Goal: Information Seeking & Learning: Check status

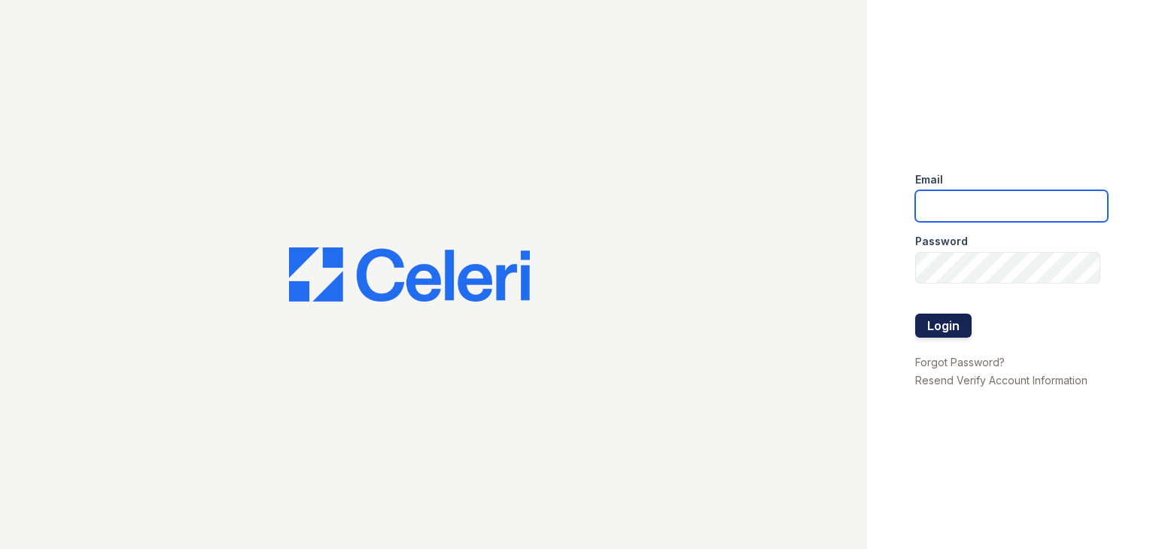
type input "apps3@av1m.com"
click at [942, 318] on button "Login" at bounding box center [943, 326] width 56 height 24
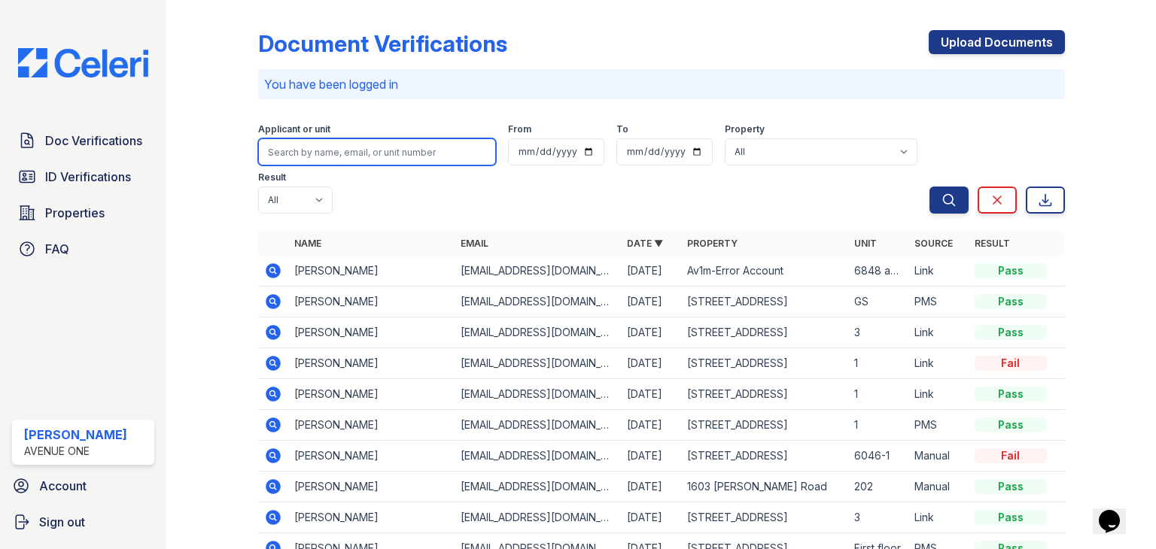
click at [331, 145] on input "search" at bounding box center [377, 152] width 238 height 27
type input "jeremy"
click at [930, 187] on button "Search" at bounding box center [949, 200] width 39 height 27
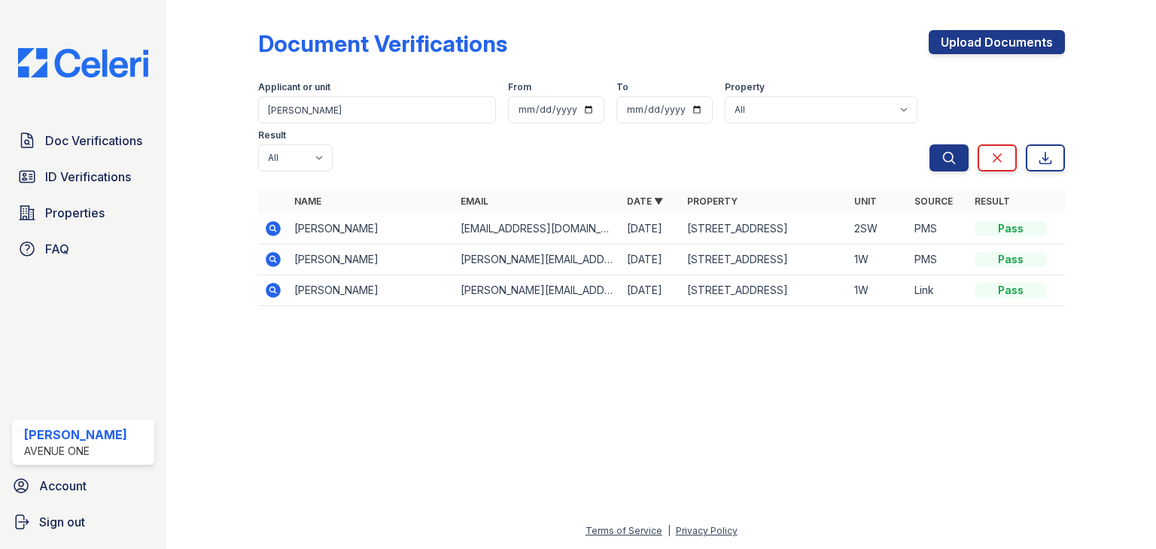
click at [269, 221] on icon at bounding box center [273, 228] width 15 height 15
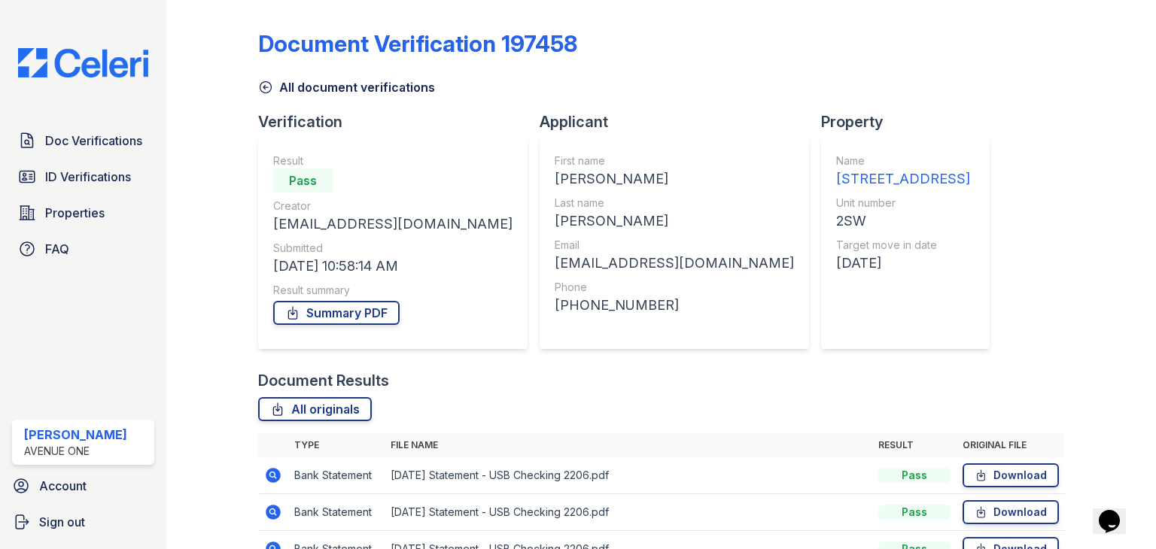
scroll to position [84, 0]
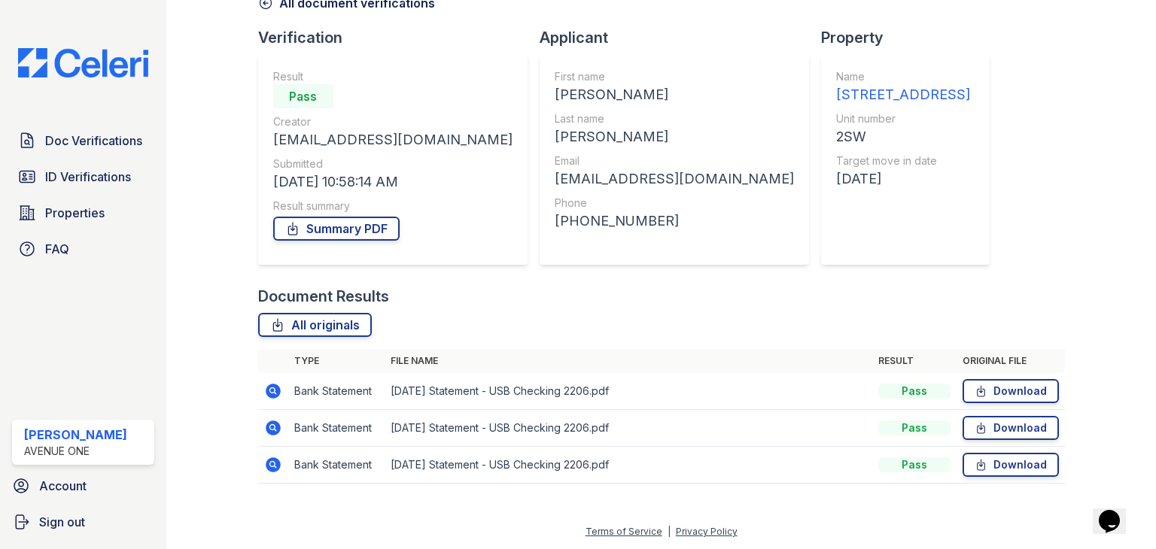
click at [991, 398] on link "Download" at bounding box center [1011, 391] width 96 height 24
click at [995, 428] on link "Download" at bounding box center [1011, 428] width 96 height 24
click at [994, 468] on link "Download" at bounding box center [1011, 465] width 96 height 24
click at [355, 230] on link "Summary PDF" at bounding box center [336, 229] width 126 height 24
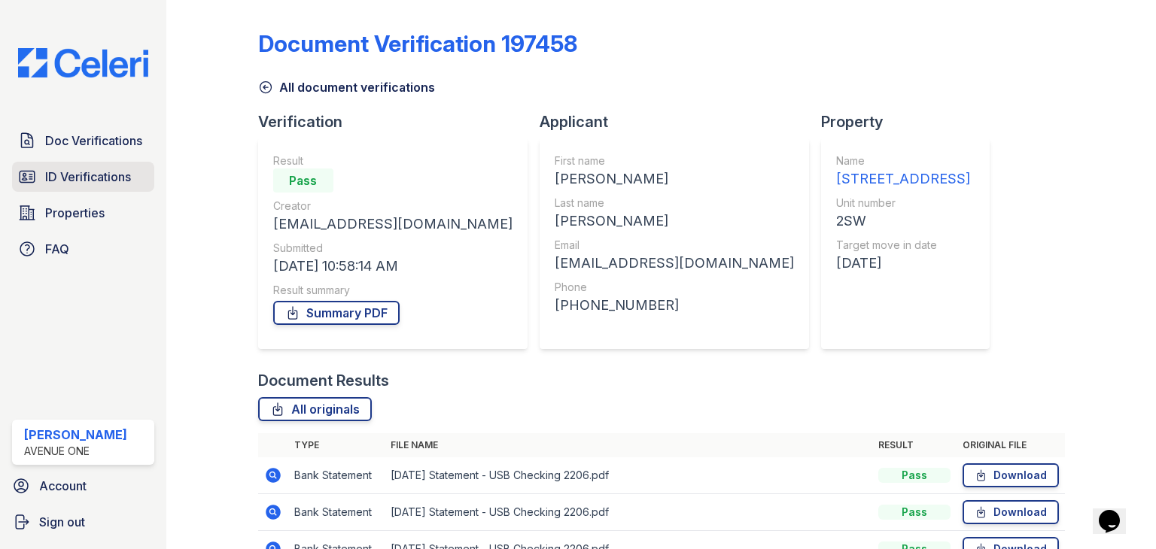
click at [101, 163] on link "ID Verifications" at bounding box center [83, 177] width 142 height 30
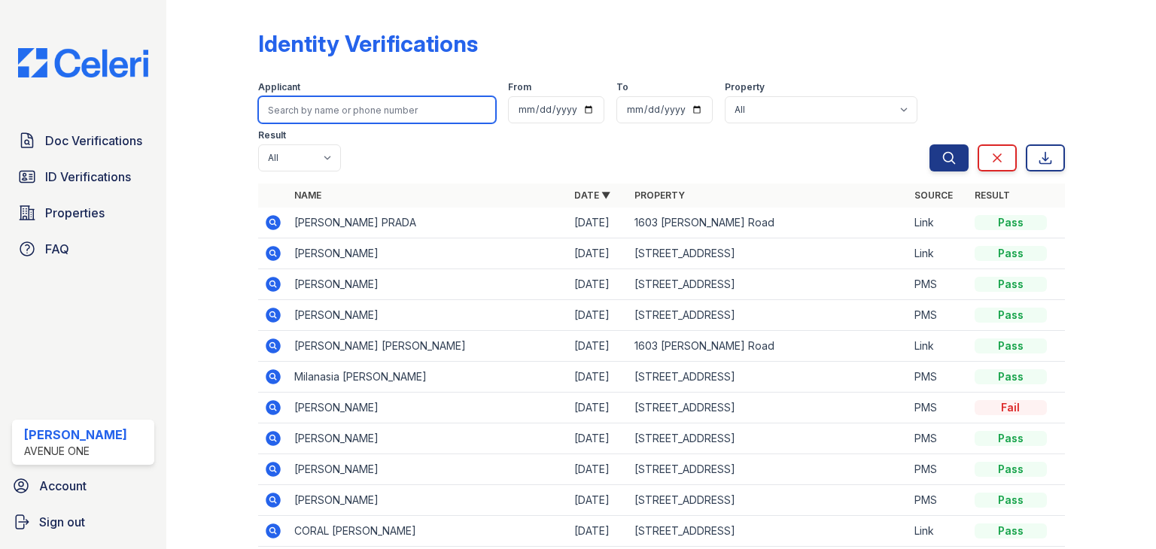
click at [376, 99] on input "search" at bounding box center [377, 109] width 238 height 27
type input "jeremy"
click at [930, 145] on button "Search" at bounding box center [949, 158] width 39 height 27
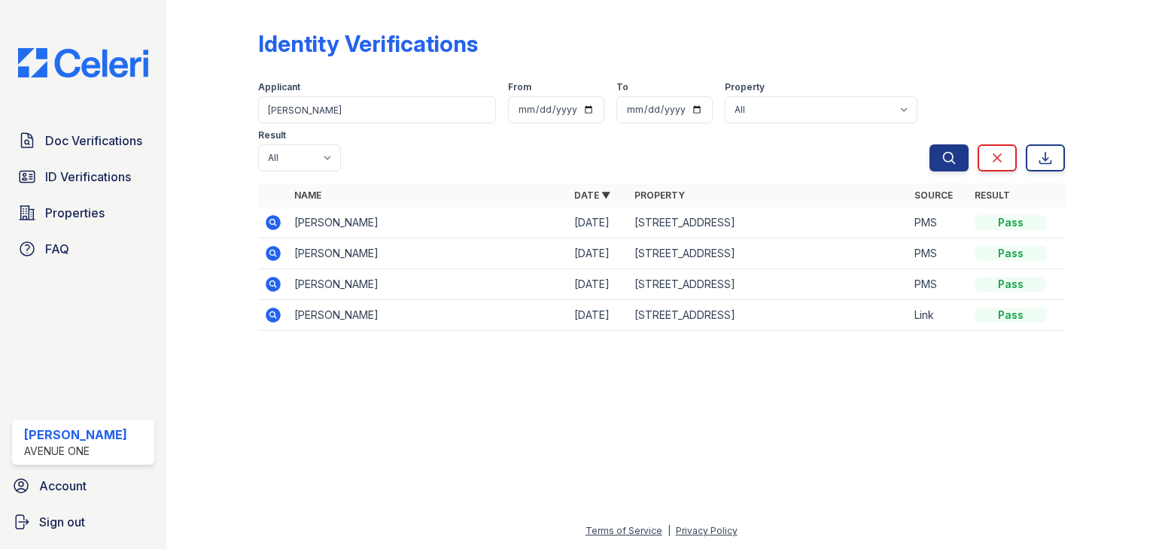
click at [268, 215] on icon at bounding box center [273, 222] width 15 height 15
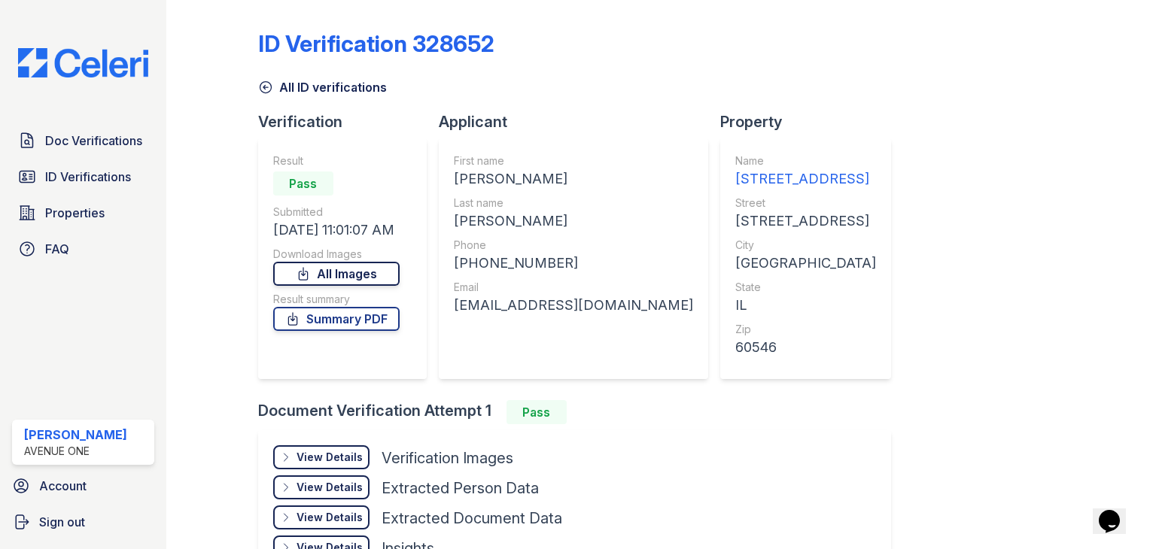
click at [355, 268] on link "All Images" at bounding box center [336, 274] width 126 height 24
click at [366, 325] on link "Summary PDF" at bounding box center [336, 319] width 126 height 24
click at [111, 175] on span "ID Verifications" at bounding box center [88, 177] width 86 height 18
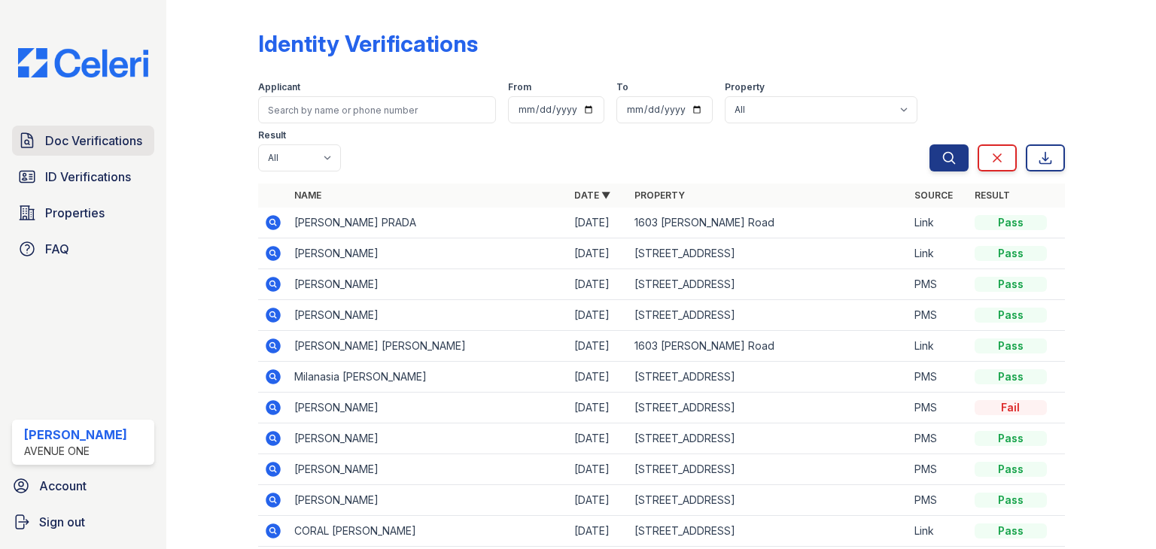
click at [107, 144] on span "Doc Verifications" at bounding box center [93, 141] width 97 height 18
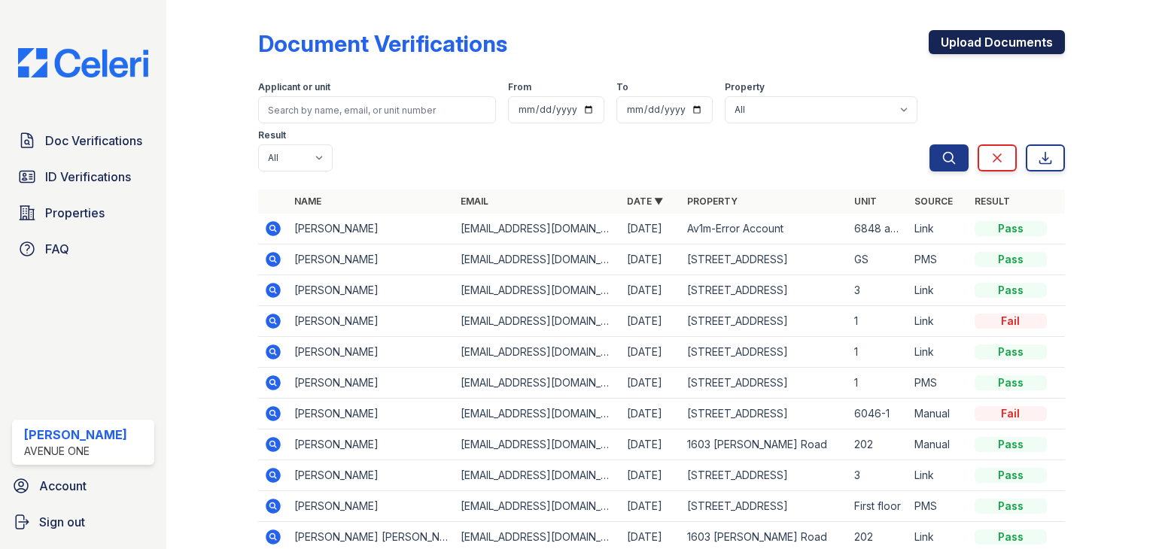
click at [929, 44] on link "Upload Documents" at bounding box center [997, 42] width 136 height 24
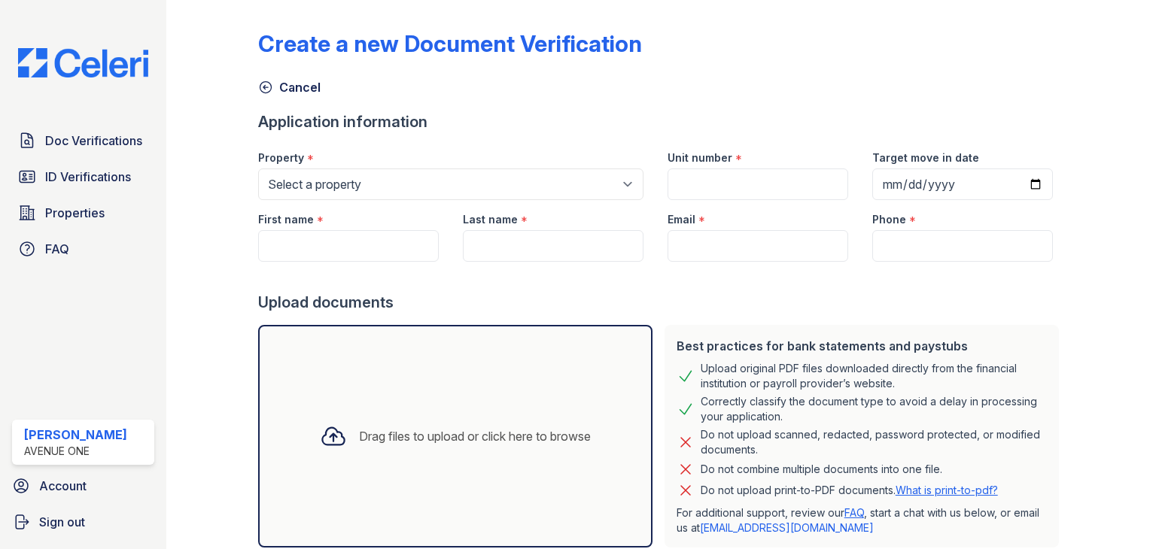
drag, startPoint x: 693, startPoint y: 368, endPoint x: 906, endPoint y: 410, distance: 217.2
click at [906, 410] on div "Best practices for bank statements and paystubs Upload original PDF files downl…" at bounding box center [862, 436] width 394 height 223
drag, startPoint x: 855, startPoint y: 385, endPoint x: 651, endPoint y: 213, distance: 267.1
click at [656, 213] on div "Email *" at bounding box center [758, 231] width 205 height 62
drag, startPoint x: 758, startPoint y: 398, endPoint x: 696, endPoint y: 359, distance: 73.7
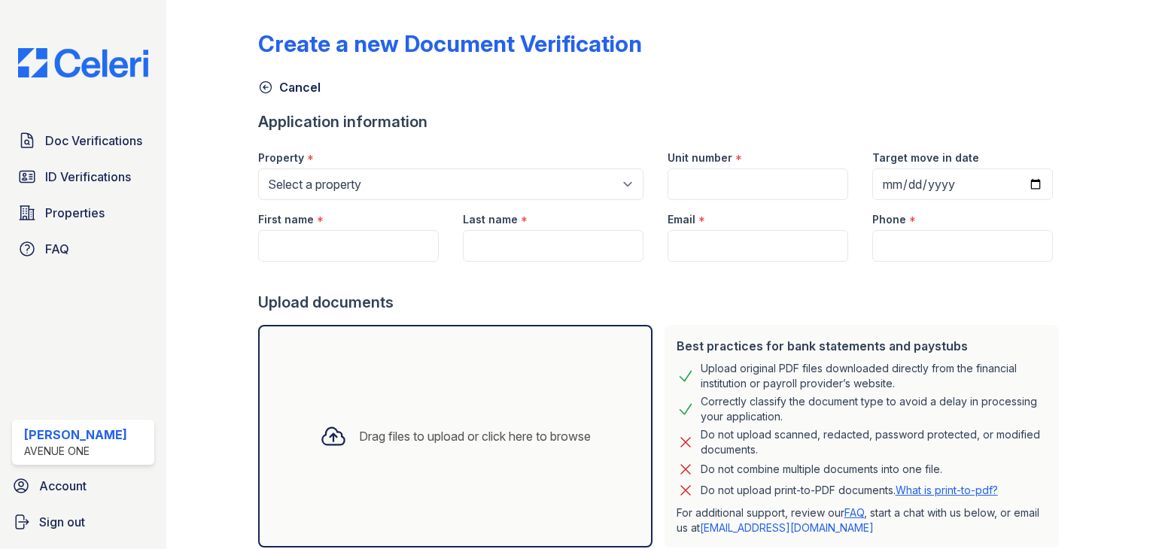
click at [696, 359] on div "Best practices for bank statements and paystubs Upload original PDF files downl…" at bounding box center [862, 436] width 394 height 223
click at [864, 365] on div "Upload original PDF files downloaded directly from the financial institution or…" at bounding box center [874, 376] width 346 height 30
drag, startPoint x: 881, startPoint y: 376, endPoint x: 689, endPoint y: 367, distance: 191.4
click at [689, 367] on div "Upload original PDF files downloaded directly from the financial institution or…" at bounding box center [862, 376] width 370 height 30
copy div "Upload original PDF files downloaded directly from the financial institution or…"
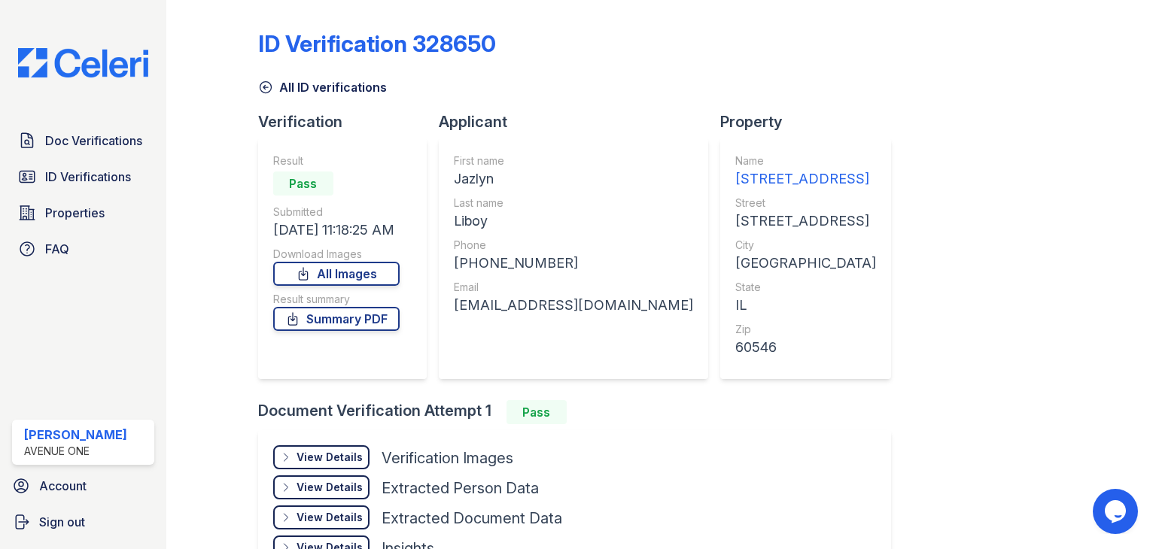
drag, startPoint x: 379, startPoint y: 267, endPoint x: 390, endPoint y: 292, distance: 27.0
click at [379, 267] on link "All Images" at bounding box center [336, 274] width 126 height 24
click at [391, 317] on link "Summary PDF" at bounding box center [336, 319] width 126 height 24
click at [319, 323] on link "Summary PDF" at bounding box center [336, 319] width 126 height 24
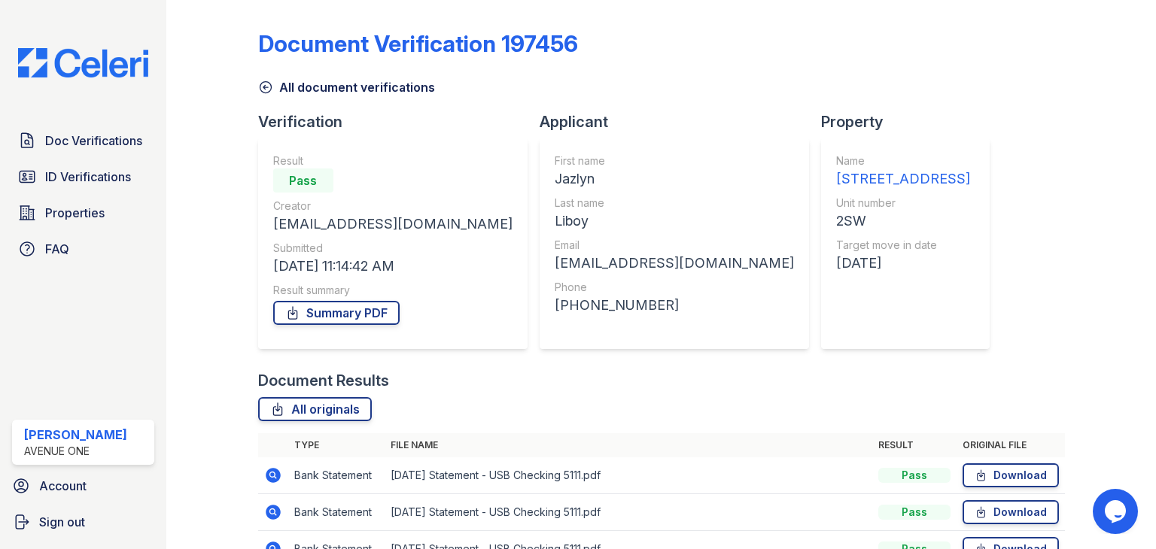
scroll to position [84, 0]
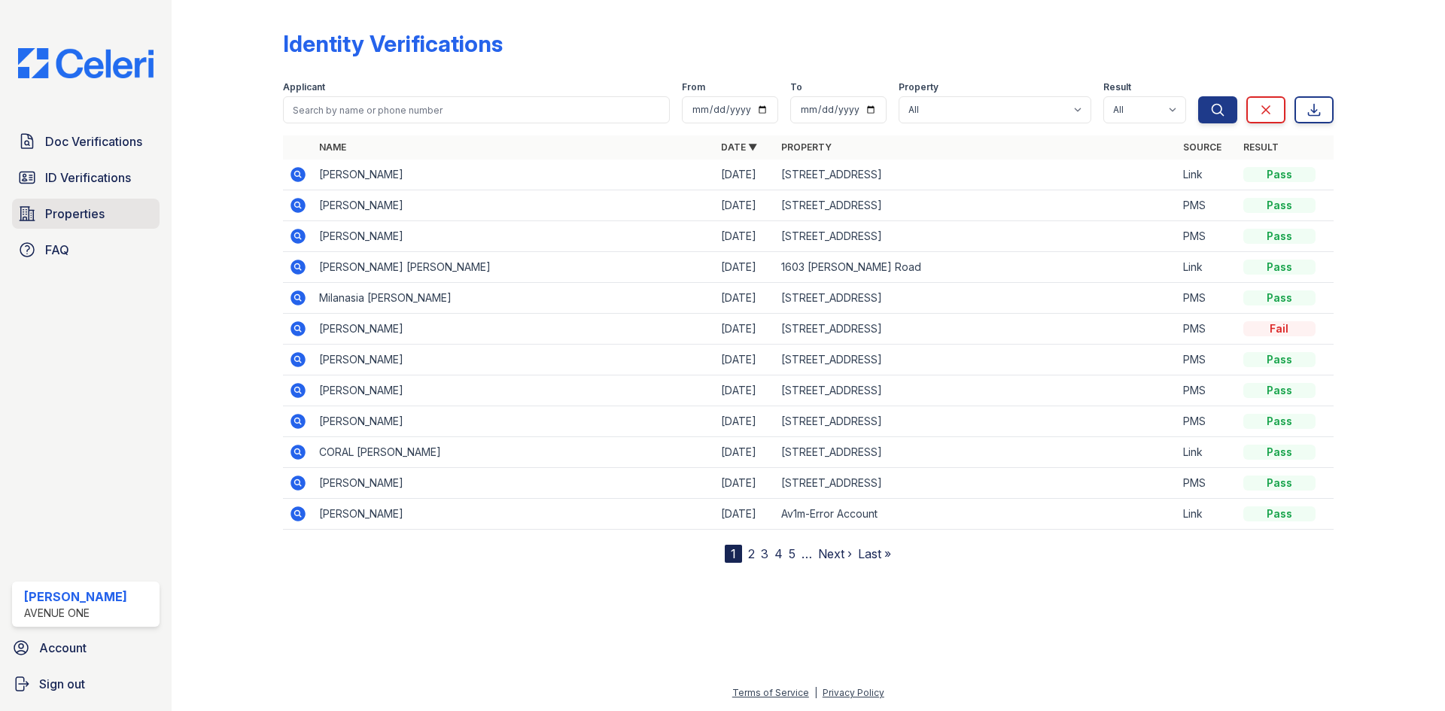
click at [57, 212] on span "Properties" at bounding box center [74, 214] width 59 height 18
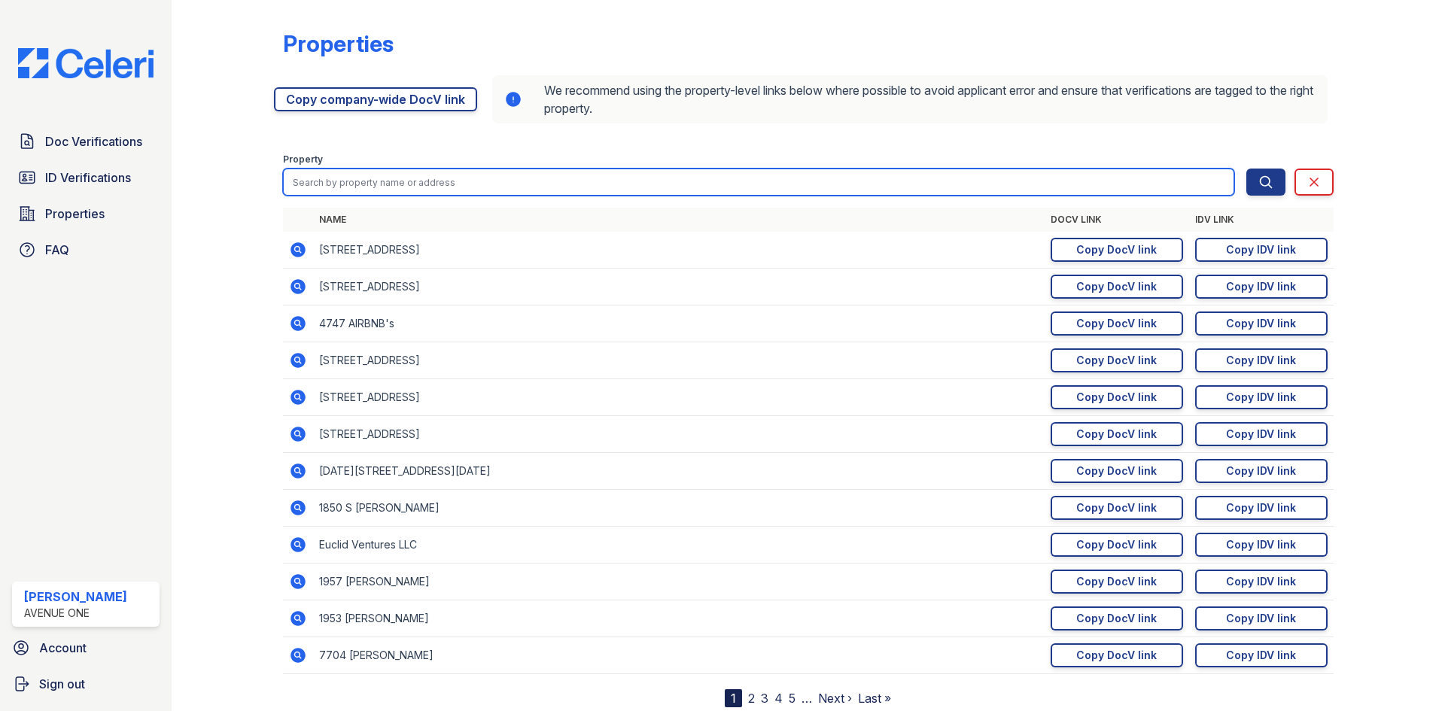
click at [445, 183] on input "search" at bounding box center [758, 182] width 951 height 27
type input "2840"
click at [1247, 169] on button "Search" at bounding box center [1266, 182] width 39 height 27
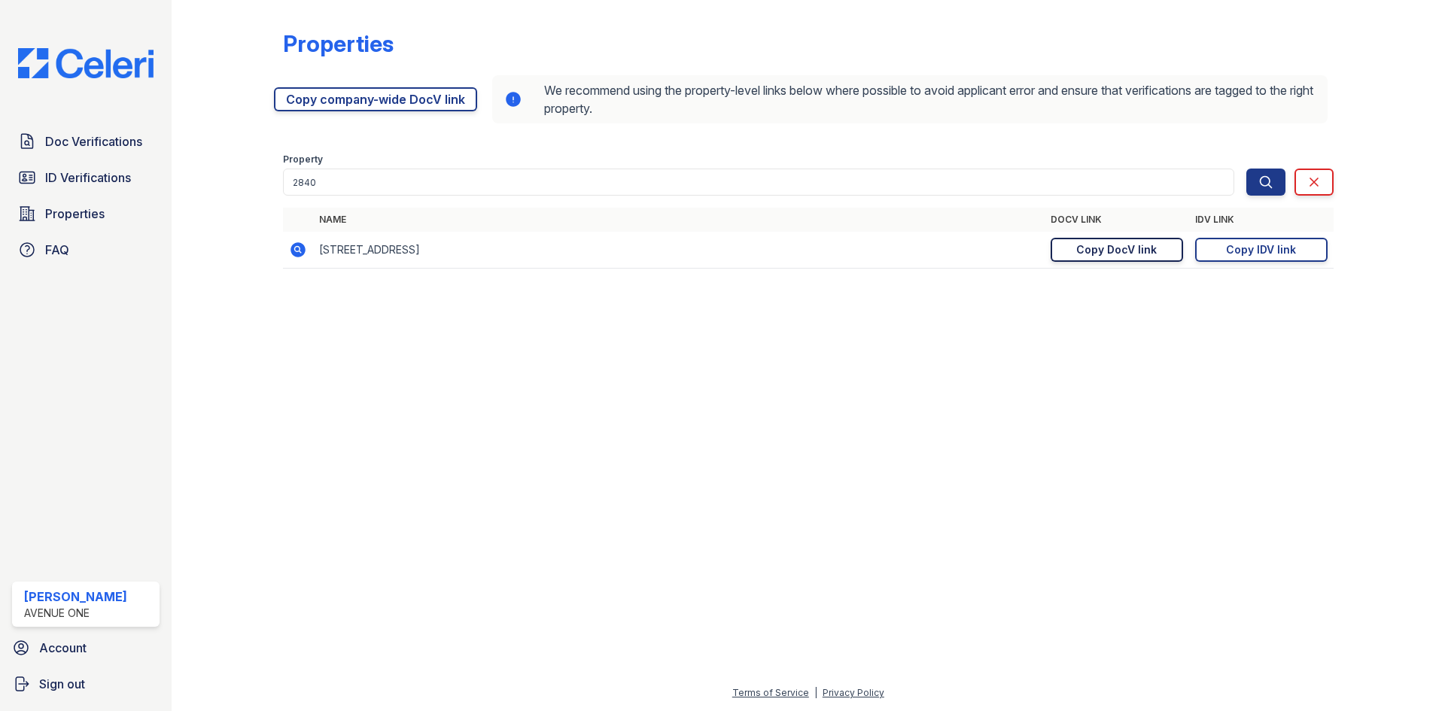
click at [1096, 255] on div "Copy DocV link" at bounding box center [1116, 249] width 81 height 15
click at [1292, 433] on div at bounding box center [808, 496] width 1225 height 376
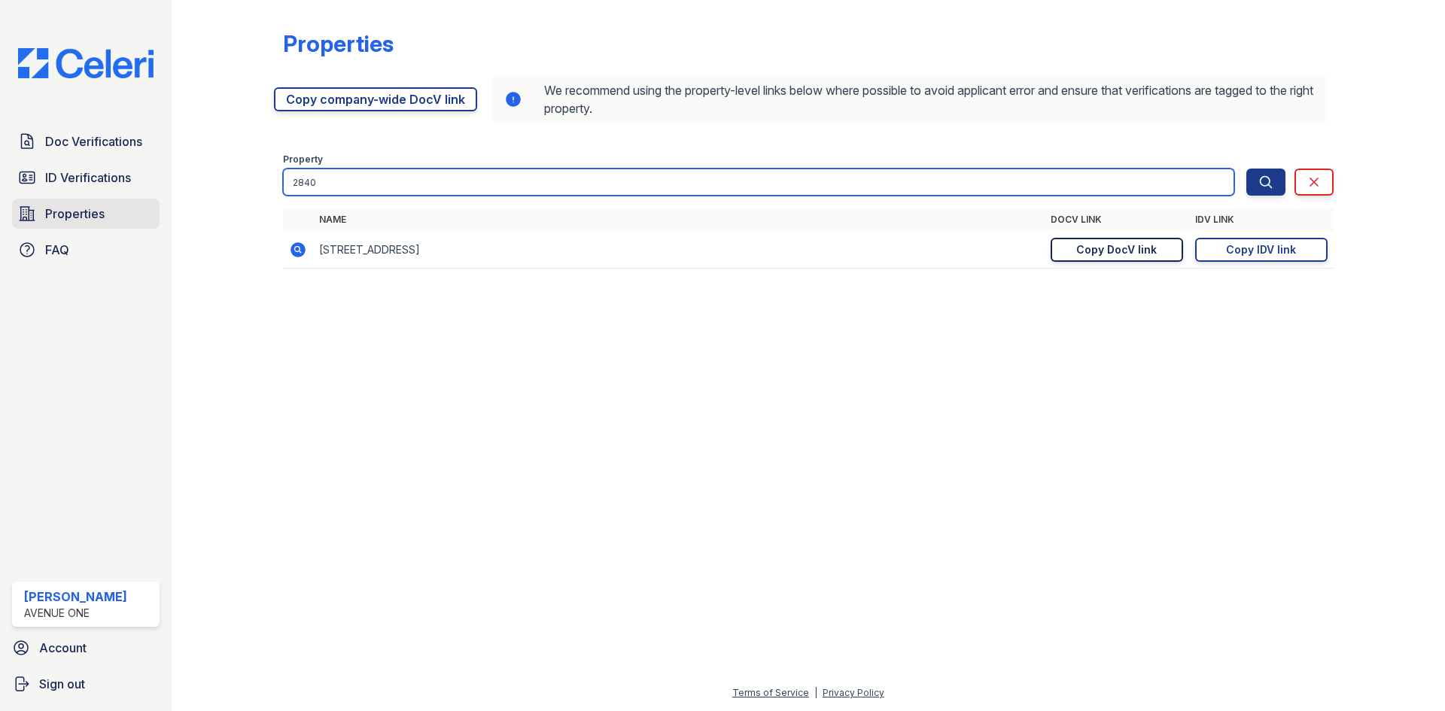
drag, startPoint x: 363, startPoint y: 183, endPoint x: 136, endPoint y: 217, distance: 229.1
click at [136, 217] on div "Doc Verifications ID Verifications Properties FAQ [PERSON_NAME] [GEOGRAPHIC_DAT…" at bounding box center [722, 355] width 1445 height 711
type input "6432-34"
click at [1247, 169] on button "Search" at bounding box center [1266, 182] width 39 height 27
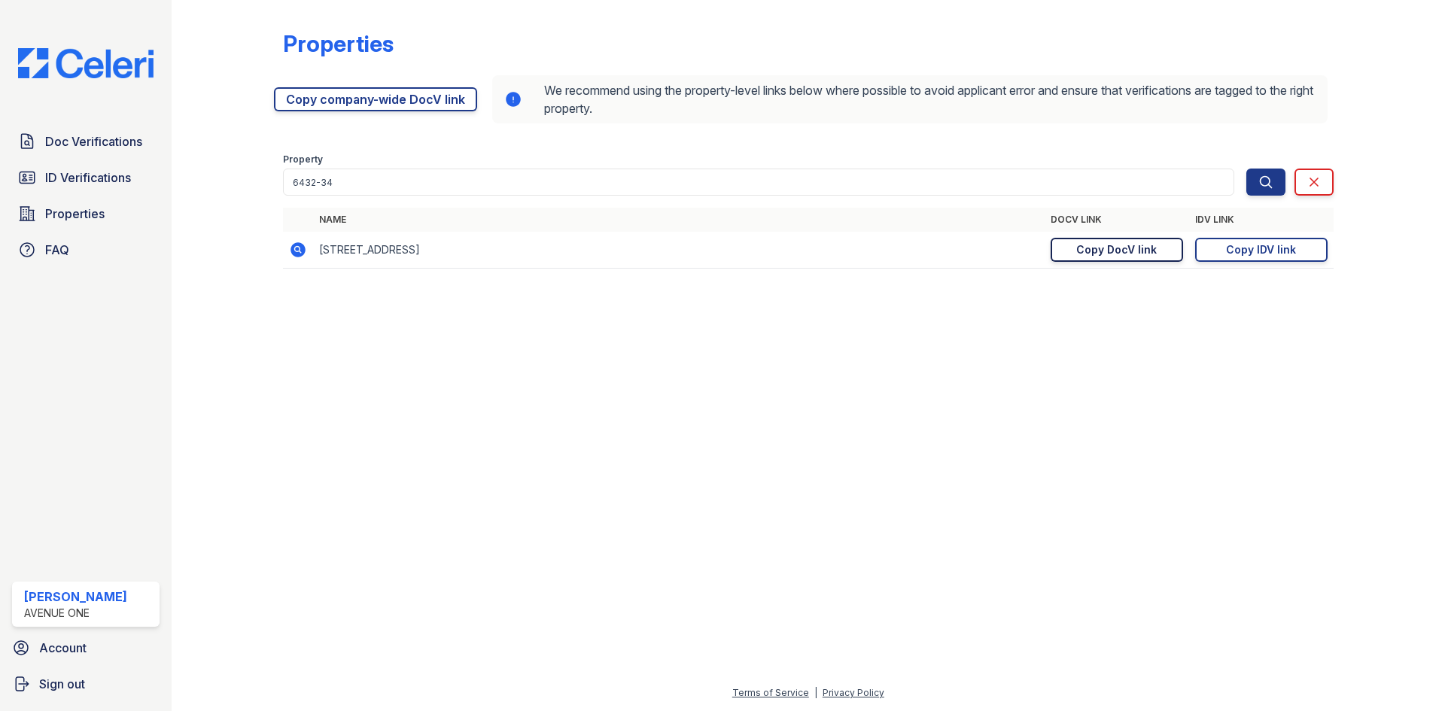
click at [1068, 254] on link "Copy DocV link Copy link" at bounding box center [1117, 250] width 132 height 24
click at [1274, 248] on div "Copy IDV link" at bounding box center [1261, 249] width 70 height 15
drag, startPoint x: 1228, startPoint y: 254, endPoint x: 927, endPoint y: 257, distance: 301.9
click at [1228, 254] on div "Copy IDV link" at bounding box center [1261, 249] width 70 height 15
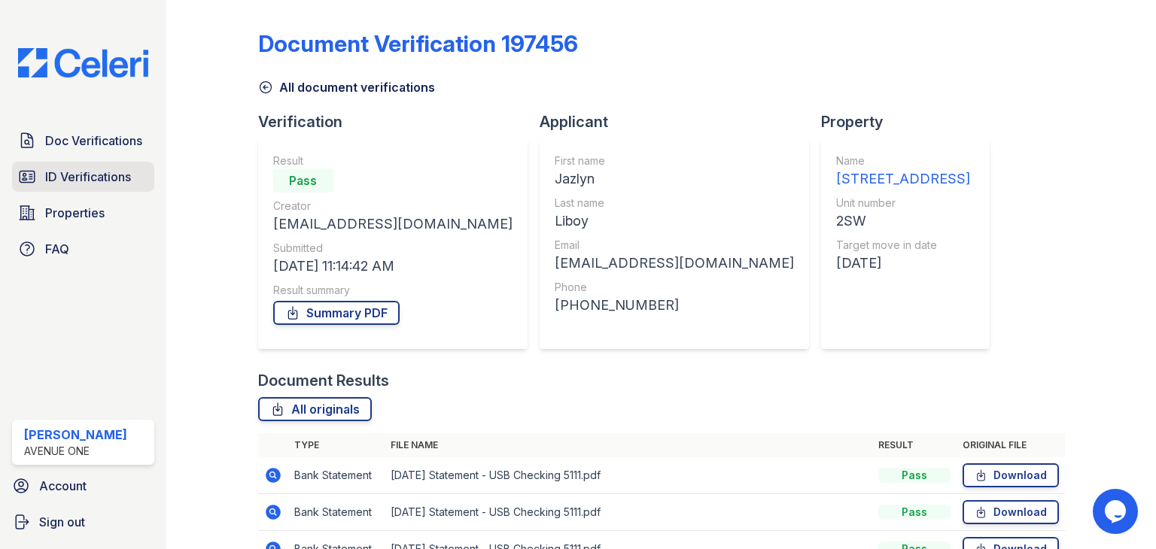
scroll to position [84, 0]
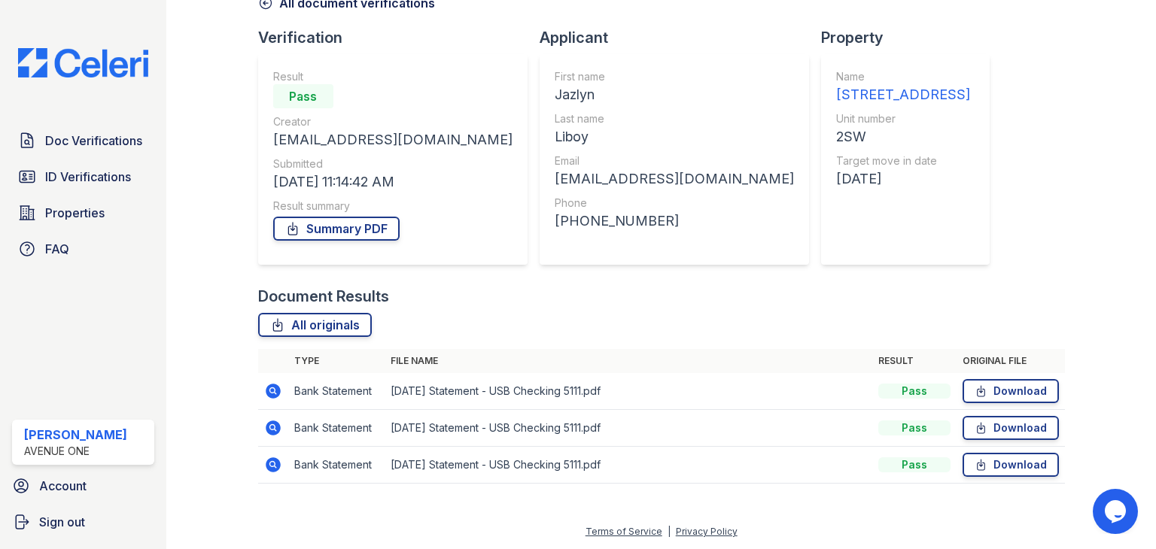
click at [355, 212] on div "Result summary" at bounding box center [392, 206] width 239 height 15
click at [308, 227] on link "Summary PDF" at bounding box center [336, 229] width 126 height 24
click at [1012, 389] on link "Download" at bounding box center [1011, 391] width 96 height 24
click at [1009, 414] on td "Download" at bounding box center [1011, 428] width 108 height 37
click at [997, 425] on link "Download" at bounding box center [1011, 428] width 96 height 24
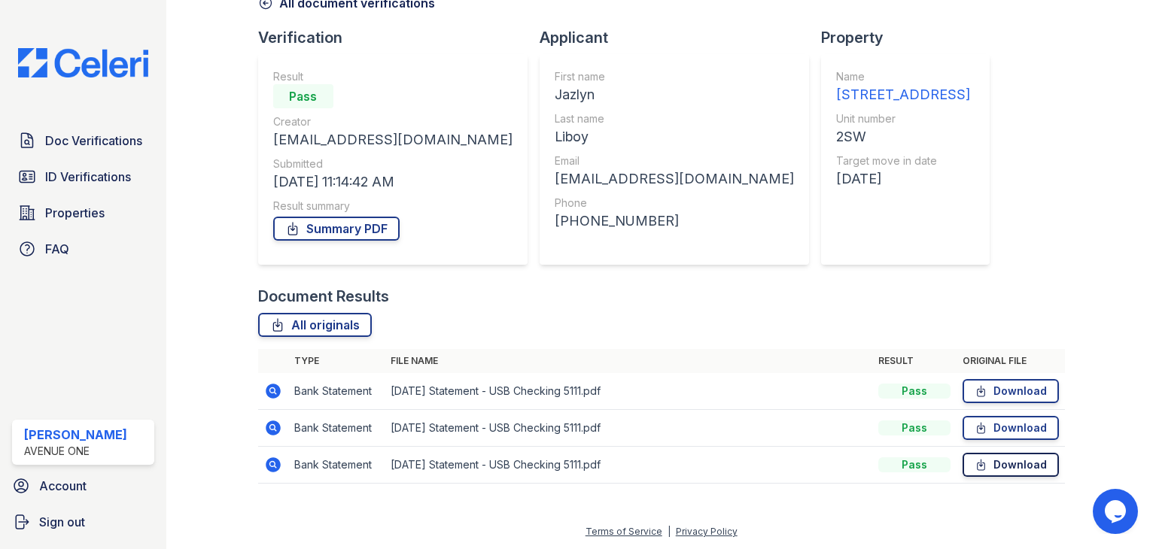
click at [975, 462] on icon at bounding box center [981, 465] width 13 height 15
click at [327, 239] on link "Summary PDF" at bounding box center [336, 229] width 126 height 24
click at [135, 179] on link "ID Verifications" at bounding box center [83, 177] width 142 height 30
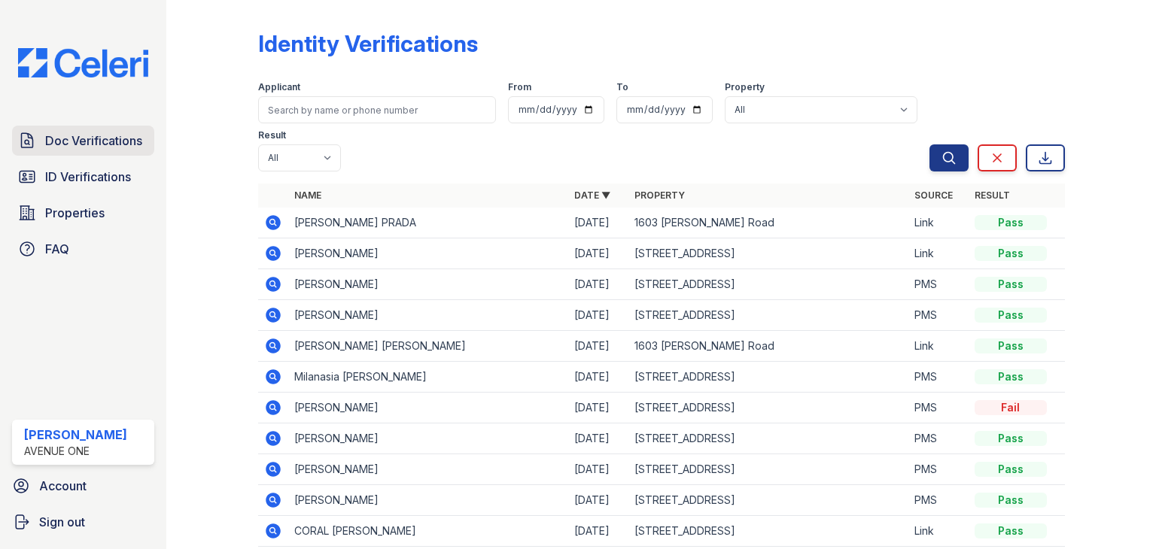
click at [103, 140] on span "Doc Verifications" at bounding box center [93, 141] width 97 height 18
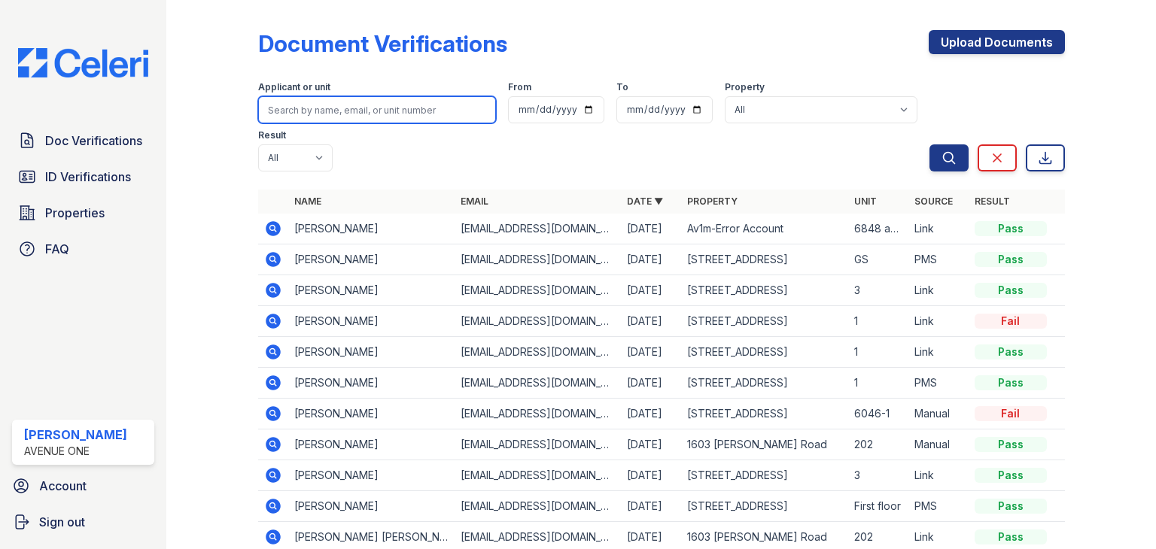
click at [298, 117] on input "search" at bounding box center [377, 109] width 238 height 27
type input "luis"
click at [930, 145] on button "Search" at bounding box center [949, 158] width 39 height 27
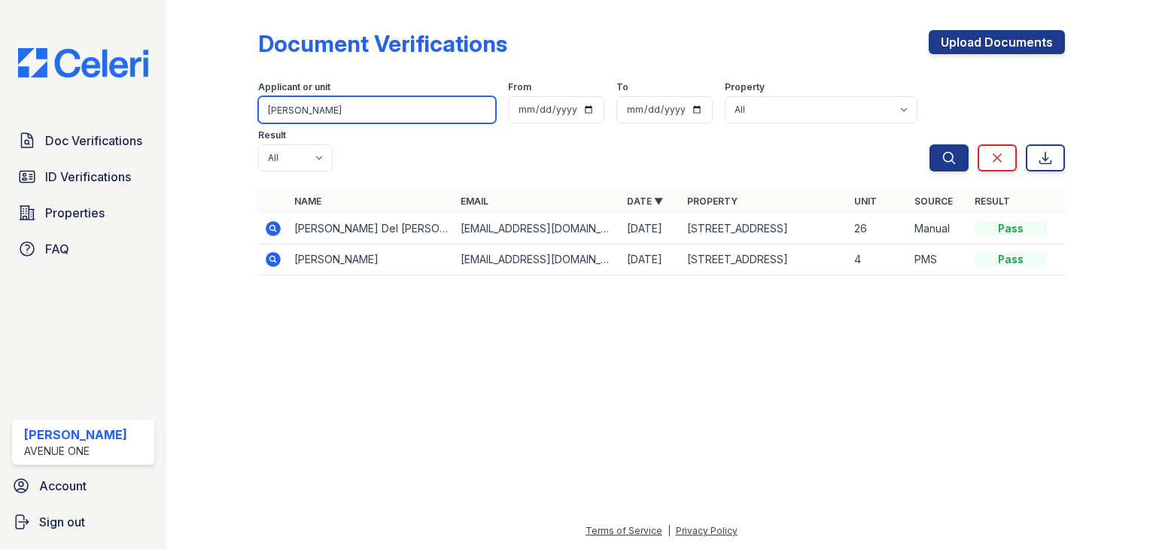
drag, startPoint x: 316, startPoint y: 117, endPoint x: 200, endPoint y: 108, distance: 116.2
click at [200, 108] on div "Document Verifications Upload Documents Filter Applicant or unit luis From To P…" at bounding box center [661, 157] width 942 height 315
paste input "[EMAIL_ADDRESS][DOMAIN_NAME]"
type input "[EMAIL_ADDRESS][DOMAIN_NAME]"
click at [930, 145] on button "Search" at bounding box center [949, 158] width 39 height 27
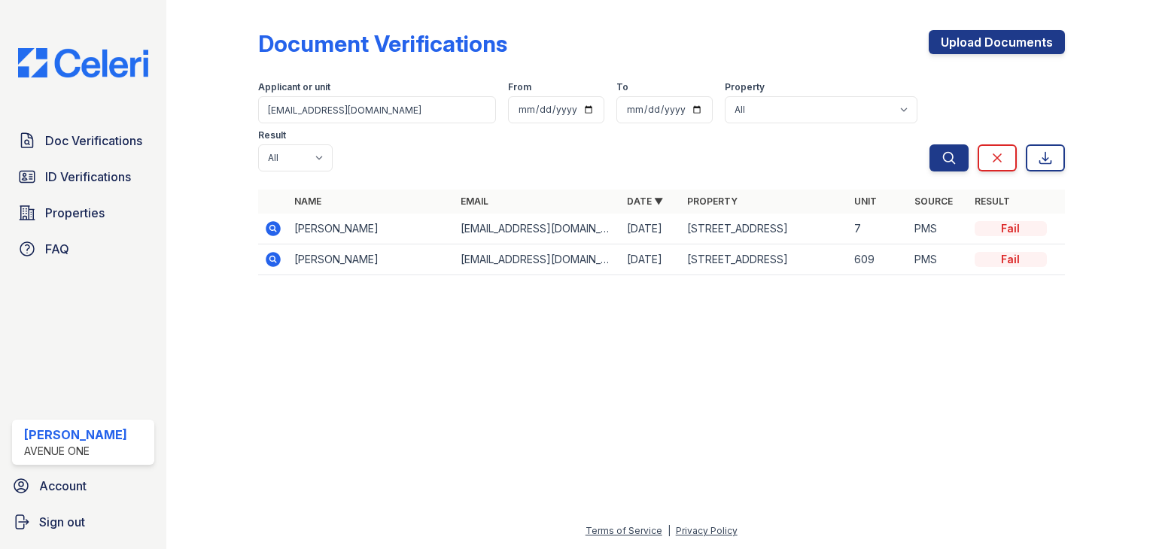
click at [272, 252] on icon at bounding box center [273, 259] width 15 height 15
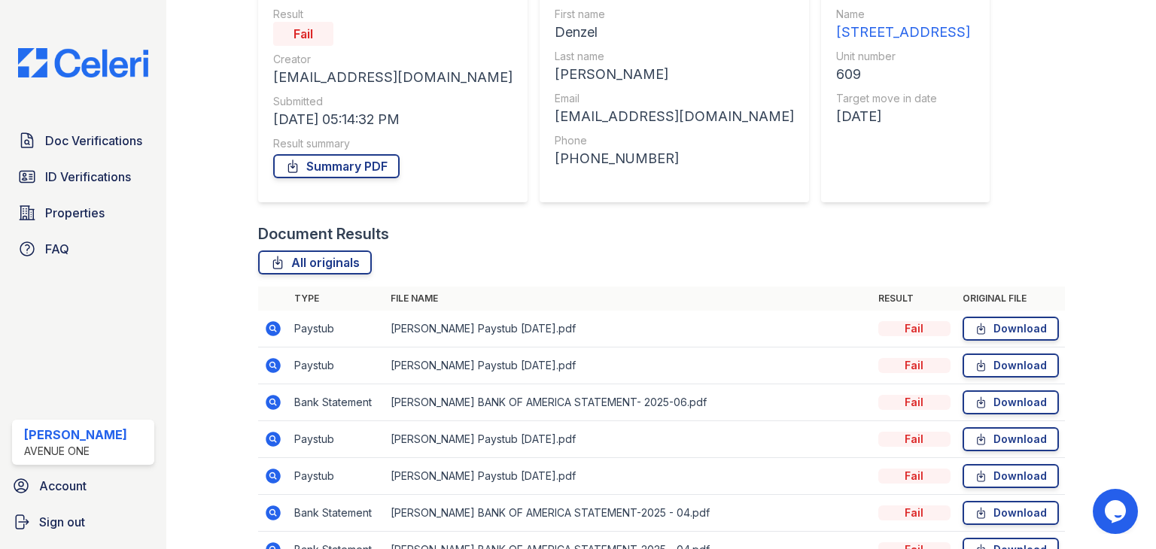
scroll to position [232, 0]
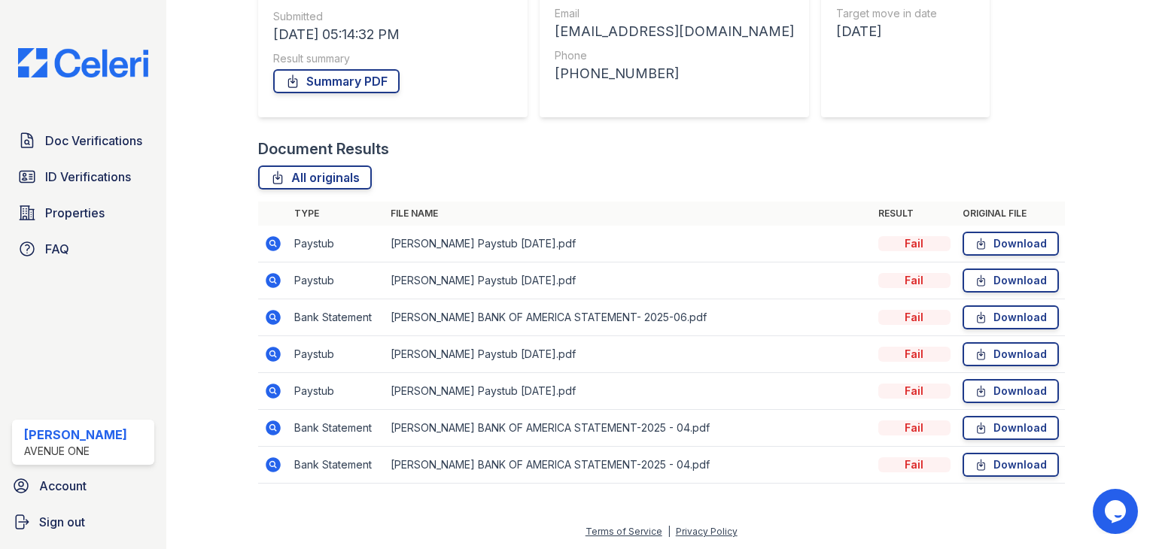
click at [274, 242] on icon at bounding box center [273, 244] width 18 height 18
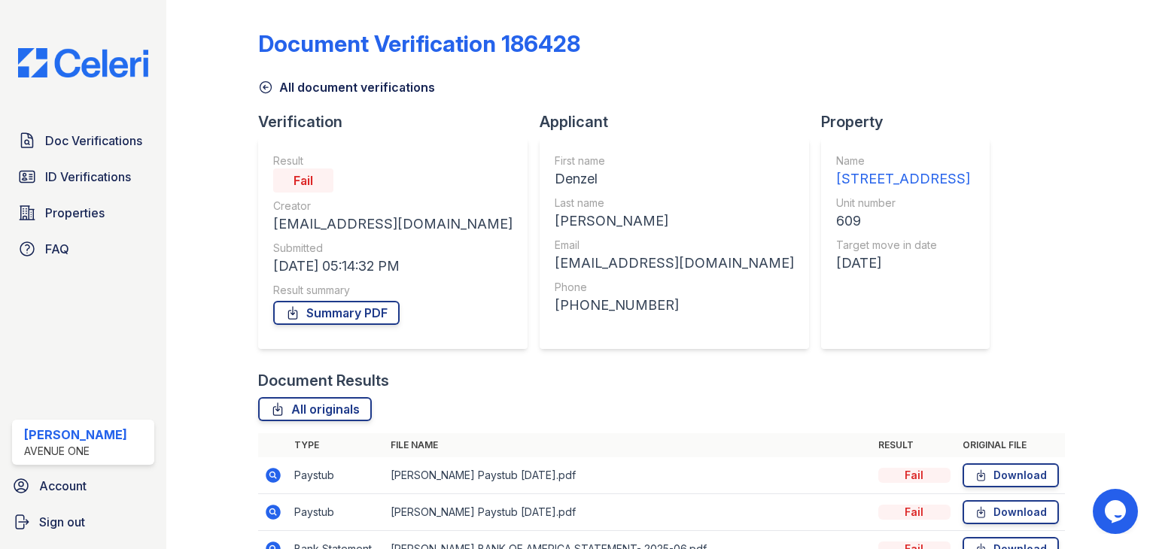
click at [1107, 357] on div at bounding box center [1098, 368] width 67 height 725
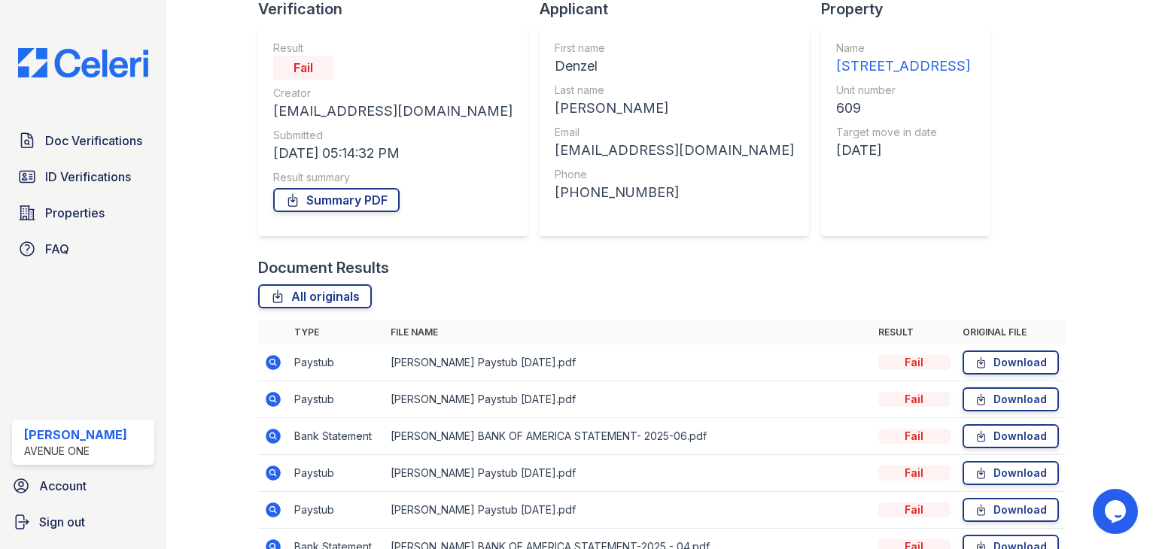
scroll to position [129, 0]
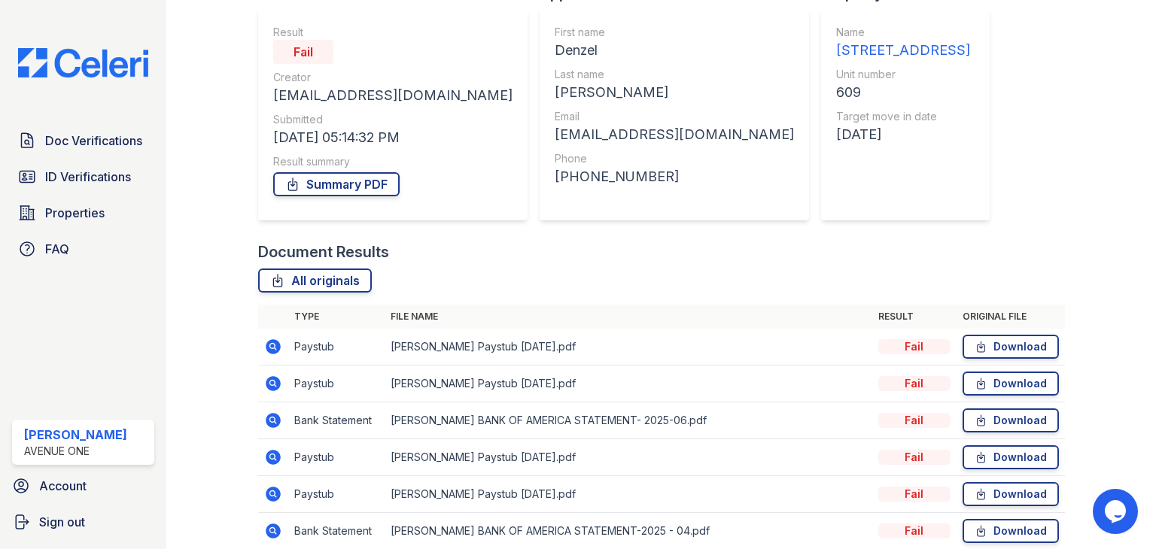
click at [273, 371] on td at bounding box center [273, 384] width 30 height 37
click at [271, 379] on icon at bounding box center [273, 383] width 15 height 15
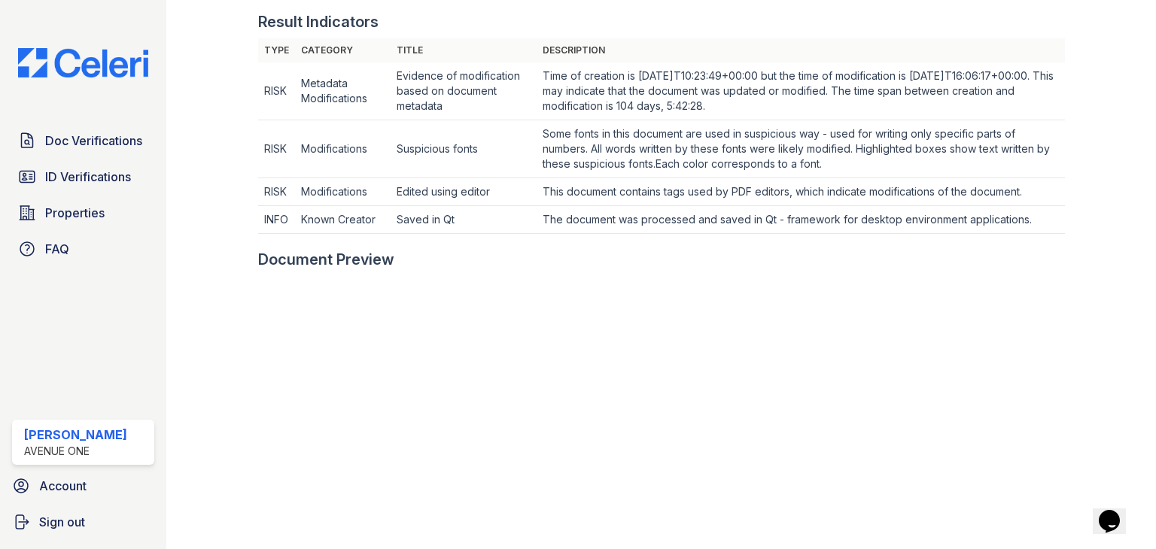
scroll to position [385, 0]
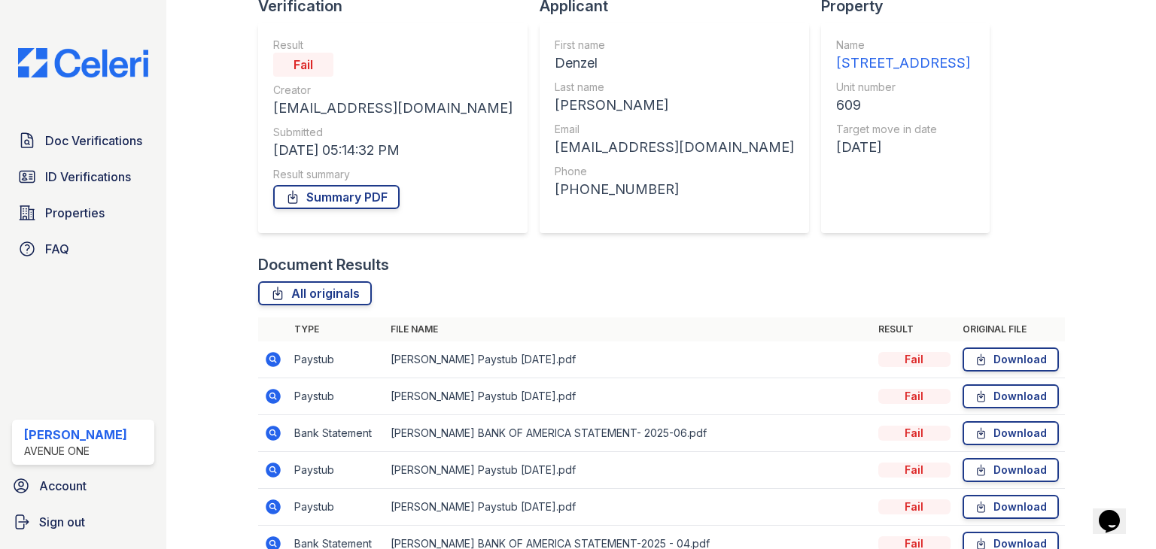
scroll to position [232, 0]
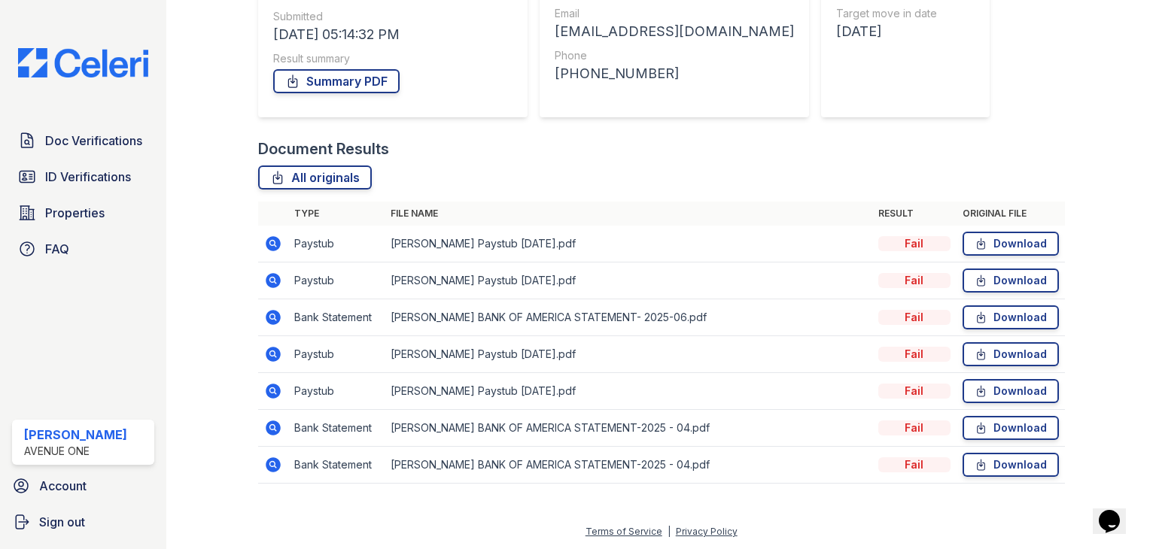
click at [277, 315] on icon at bounding box center [273, 317] width 15 height 15
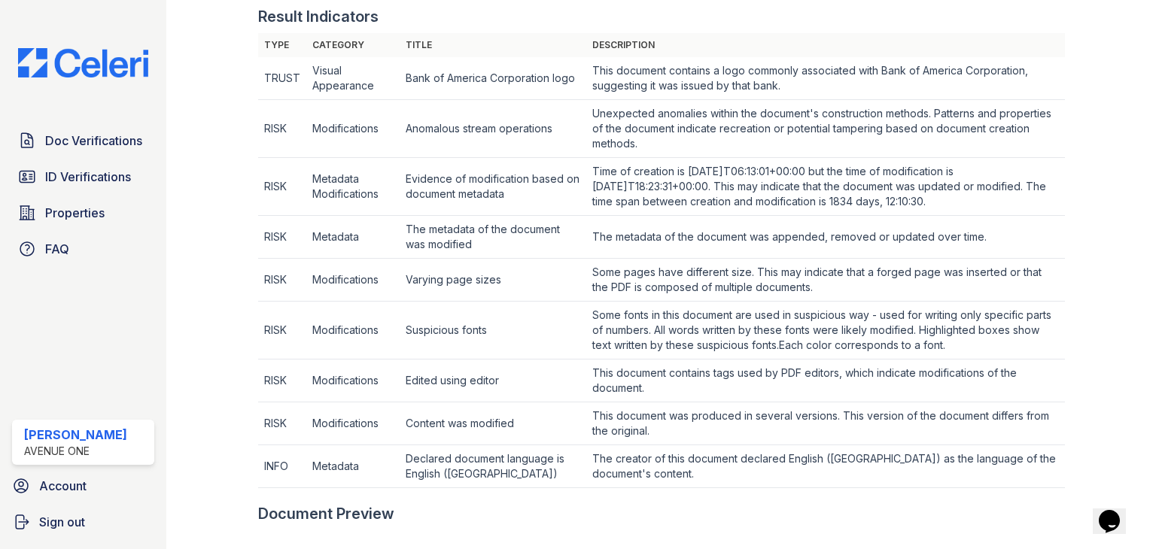
scroll to position [550, 0]
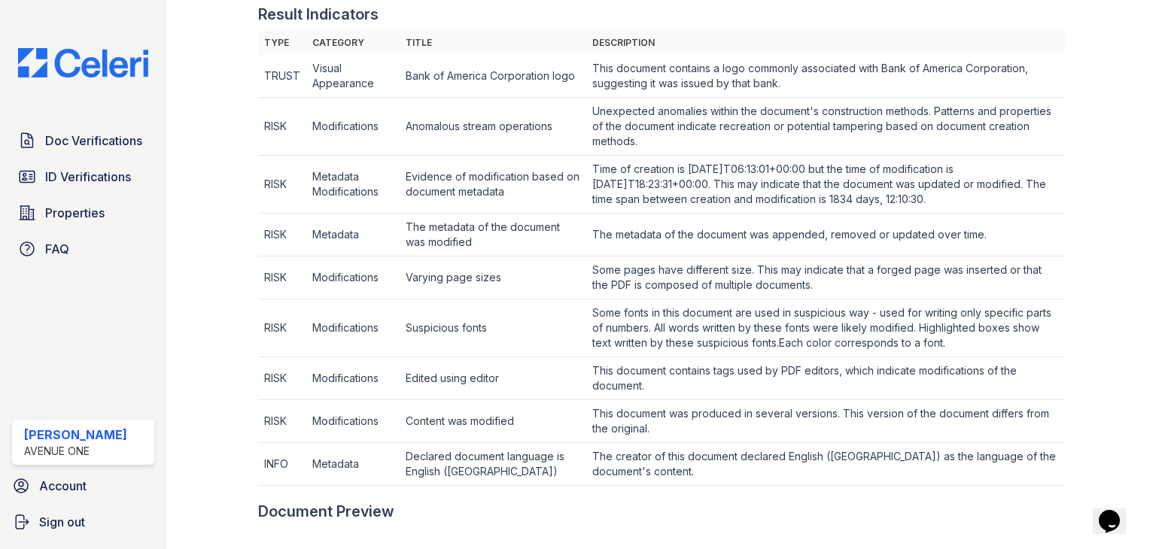
click at [1086, 303] on div at bounding box center [1098, 267] width 67 height 1622
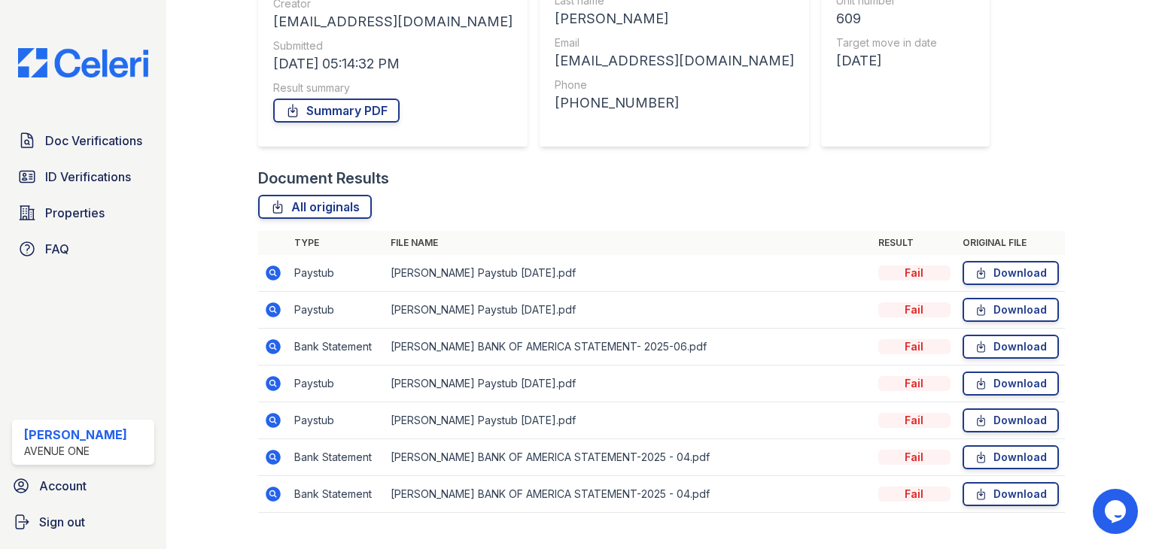
scroll to position [232, 0]
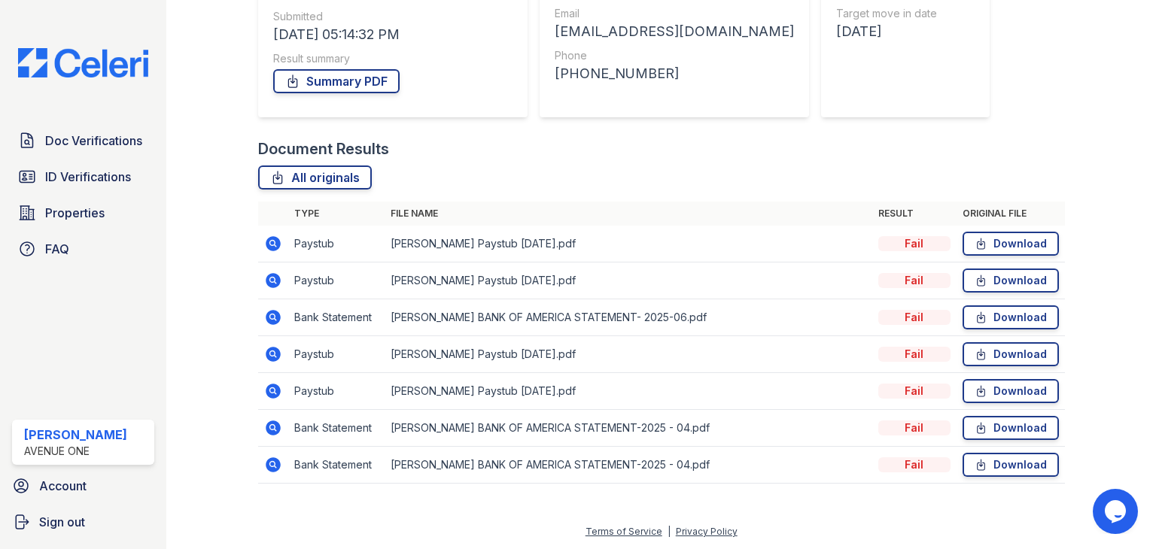
click at [273, 425] on icon at bounding box center [273, 428] width 18 height 18
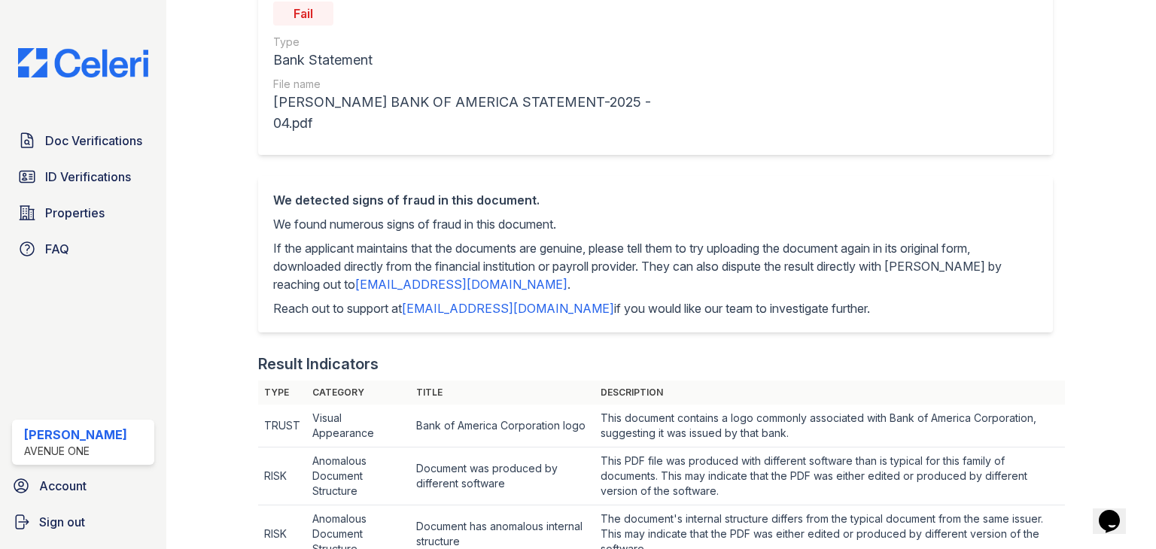
scroll to position [189, 0]
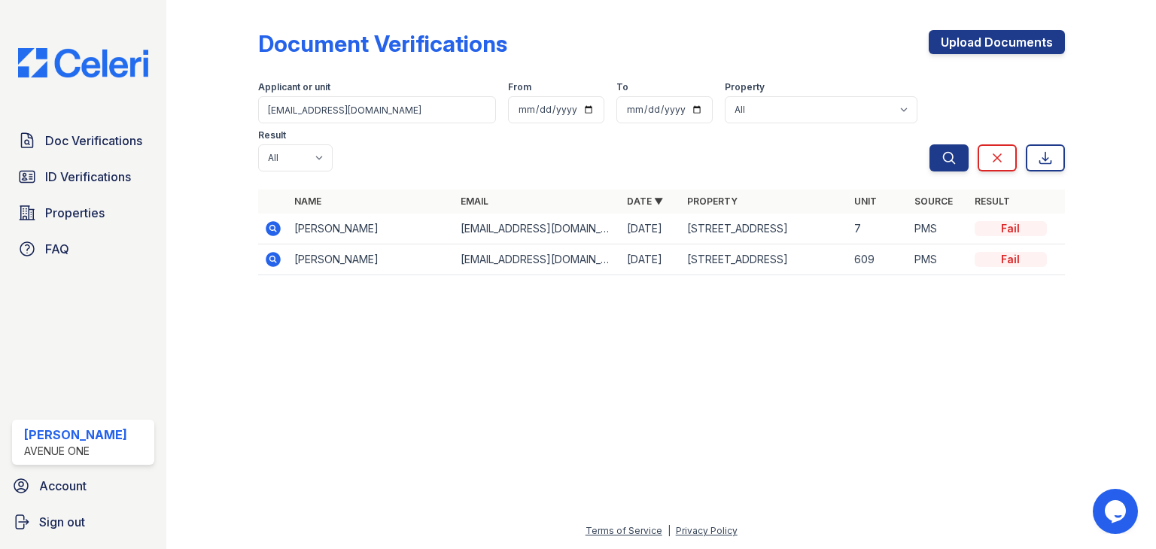
click at [271, 220] on icon at bounding box center [273, 229] width 18 height 18
click at [65, 184] on span "ID Verifications" at bounding box center [88, 177] width 86 height 18
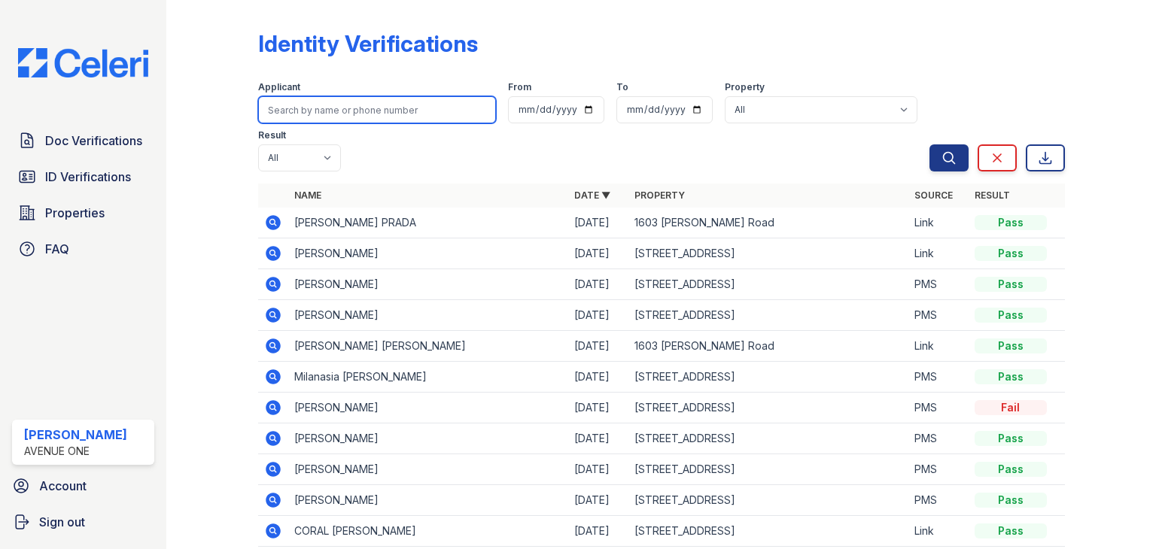
paste input "[EMAIL_ADDRESS][DOMAIN_NAME]"
type input "[EMAIL_ADDRESS][DOMAIN_NAME]"
click at [930, 145] on button "Search" at bounding box center [949, 158] width 39 height 27
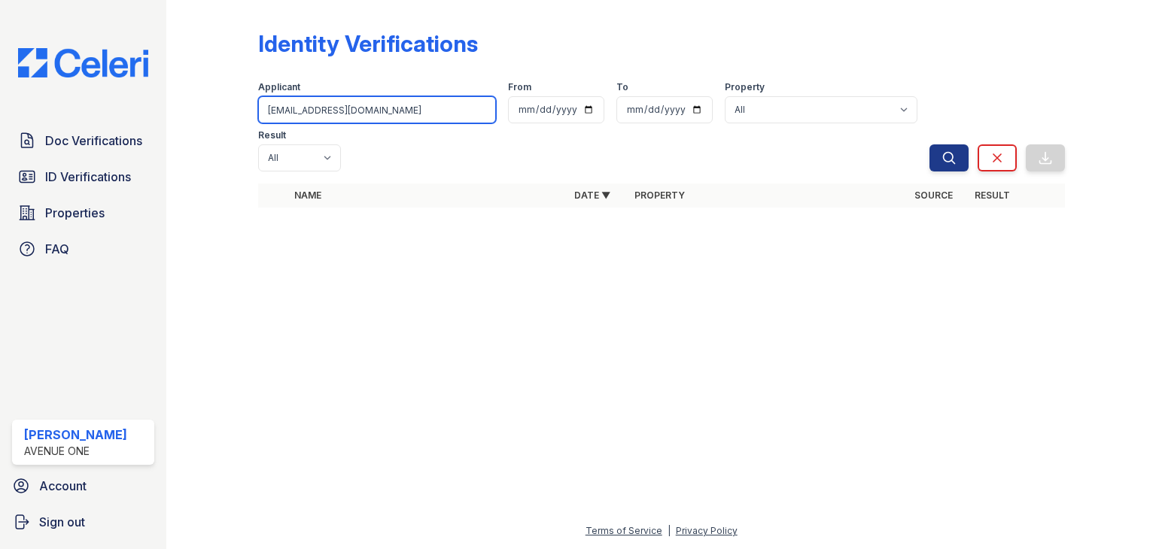
click at [385, 115] on input "[EMAIL_ADDRESS][DOMAIN_NAME]" at bounding box center [377, 109] width 238 height 27
click at [930, 145] on button "Search" at bounding box center [949, 158] width 39 height 27
click at [300, 118] on input "[EMAIL_ADDRESS][DOMAIN_NAME]" at bounding box center [377, 109] width 238 height 27
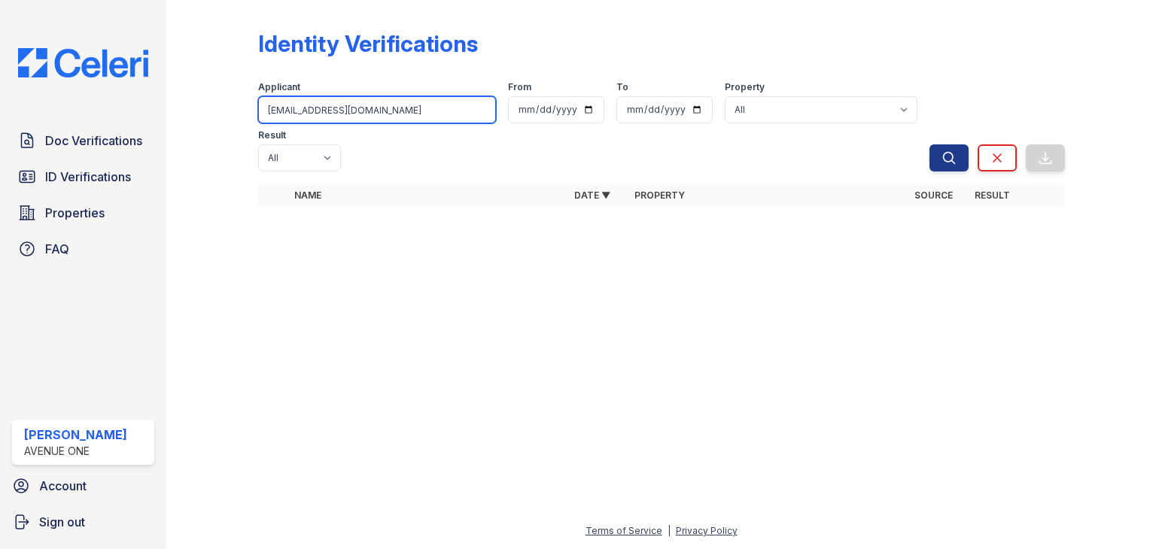
paste input "Denzel Moore"
type input "Denzel Moore"
click at [930, 145] on button "Search" at bounding box center [949, 158] width 39 height 27
click at [343, 110] on input "Denzel Moore" at bounding box center [377, 109] width 238 height 27
click at [930, 145] on button "Search" at bounding box center [949, 158] width 39 height 27
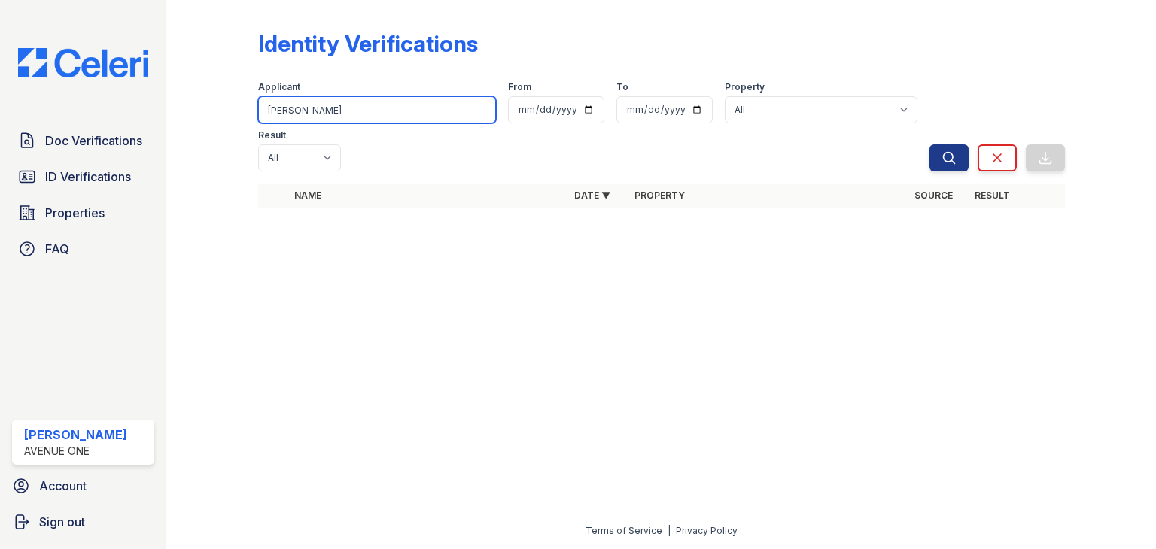
click at [343, 111] on input "Denzel Moore" at bounding box center [377, 109] width 238 height 27
click at [930, 145] on button "Search" at bounding box center [949, 158] width 39 height 27
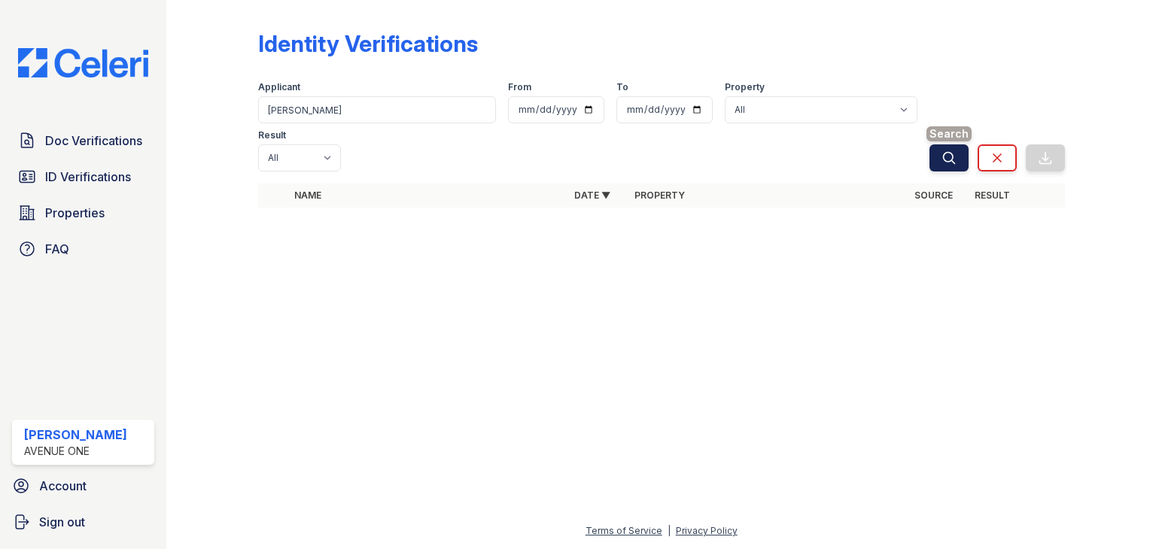
click at [946, 151] on icon "submit" at bounding box center [949, 158] width 15 height 15
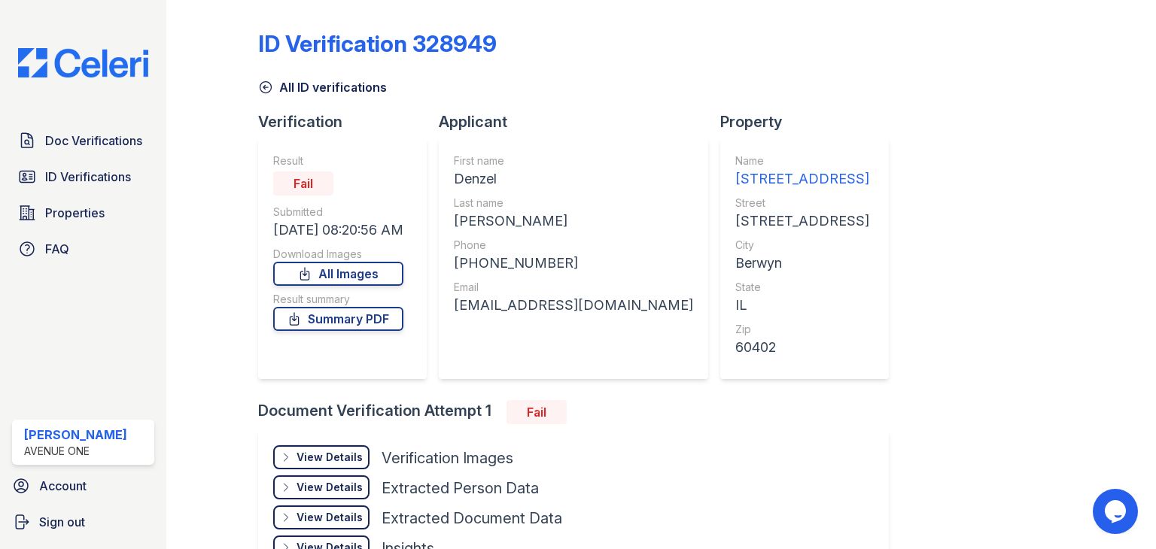
scroll to position [102, 0]
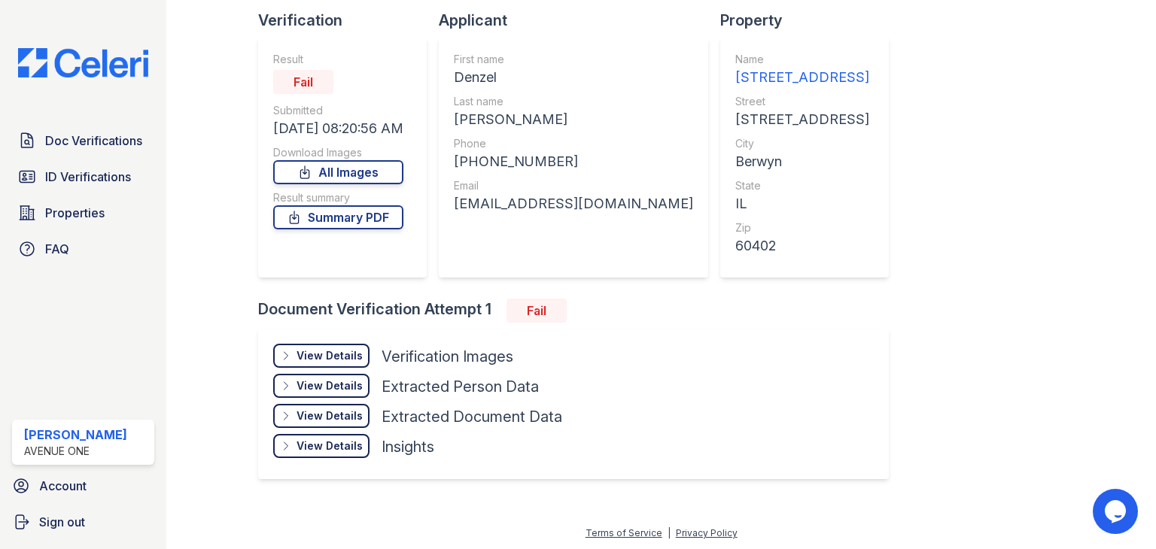
click at [334, 357] on div "View Details" at bounding box center [330, 356] width 66 height 15
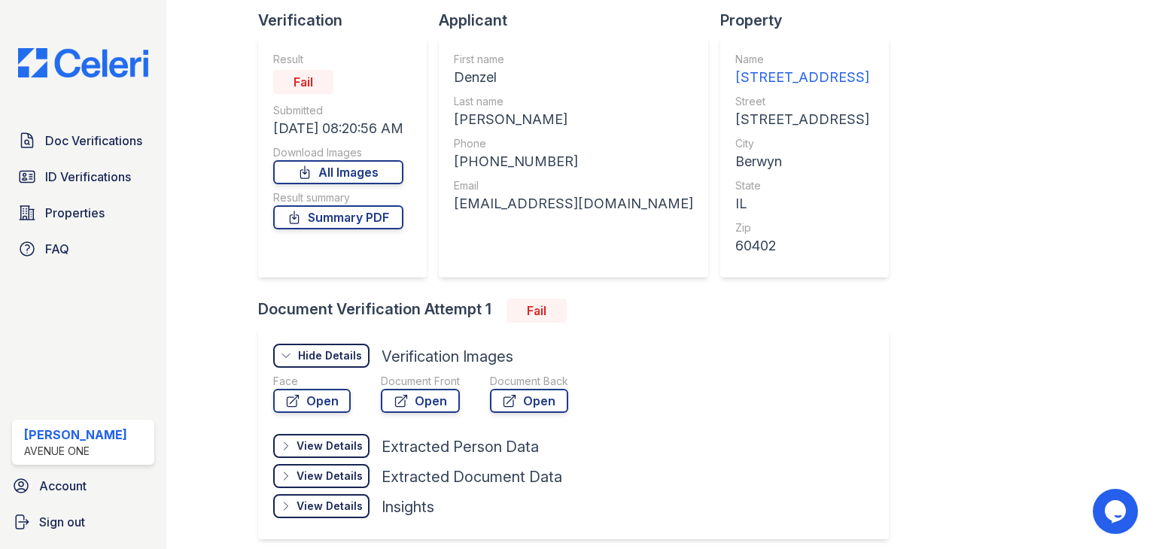
click at [349, 443] on div "View Details" at bounding box center [330, 446] width 66 height 15
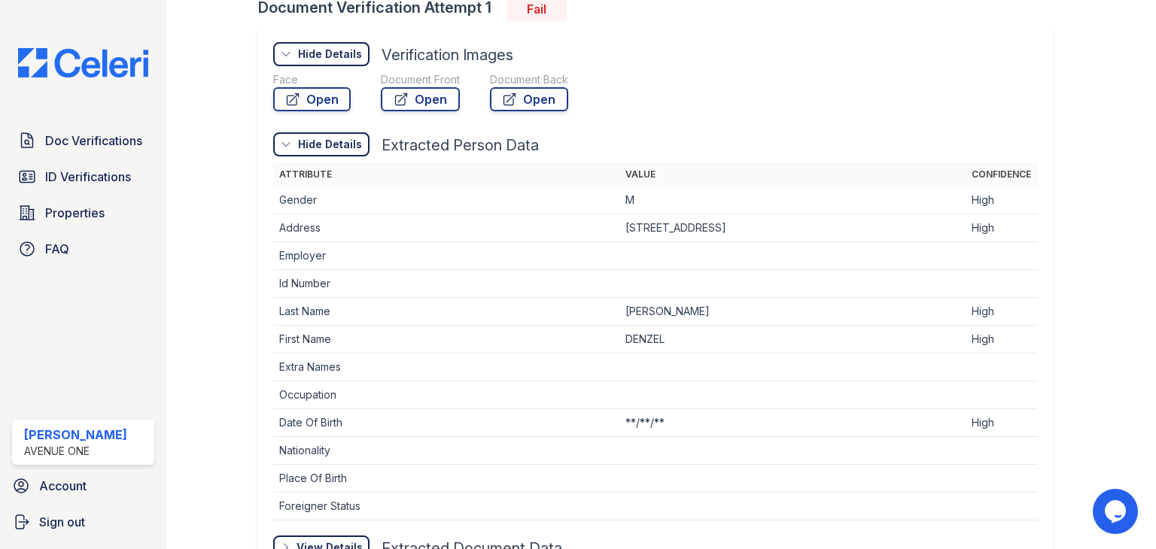
scroll to position [533, 0]
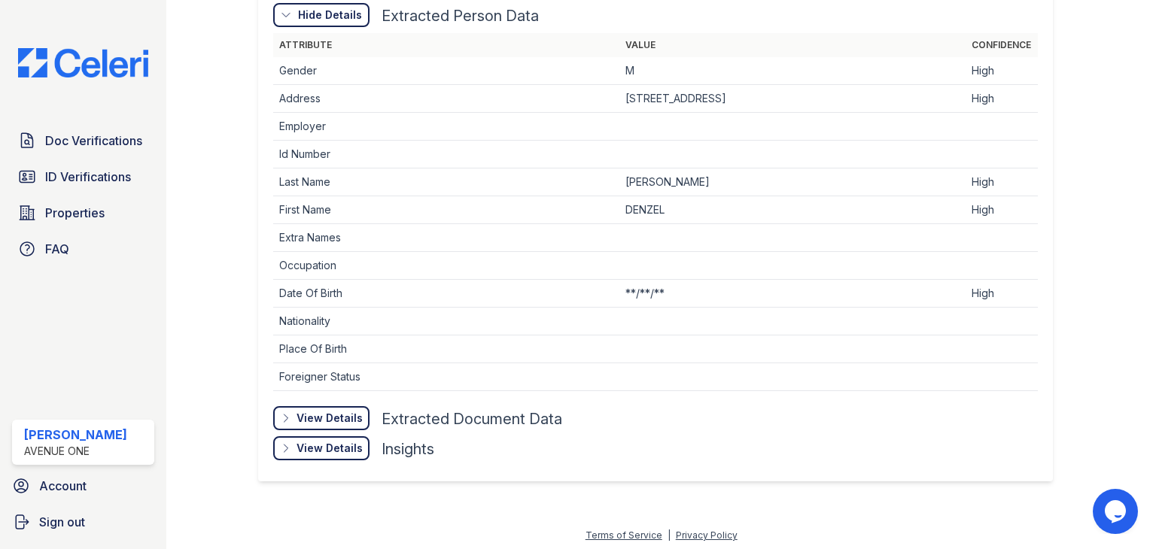
click at [336, 416] on div "View Details" at bounding box center [330, 418] width 66 height 15
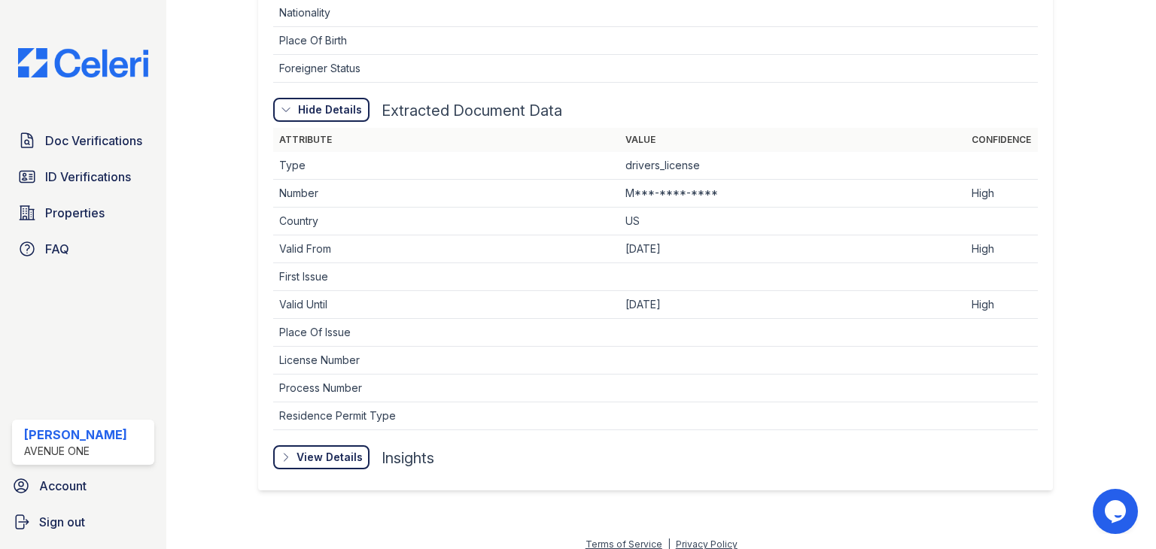
scroll to position [849, 0]
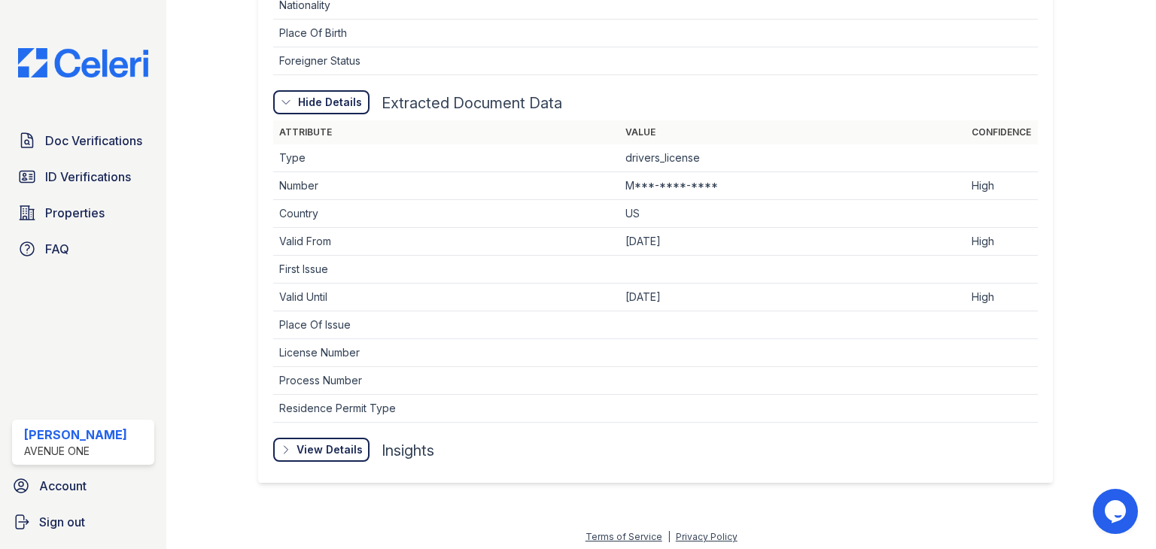
click at [343, 438] on div "View Details Details" at bounding box center [321, 450] width 96 height 24
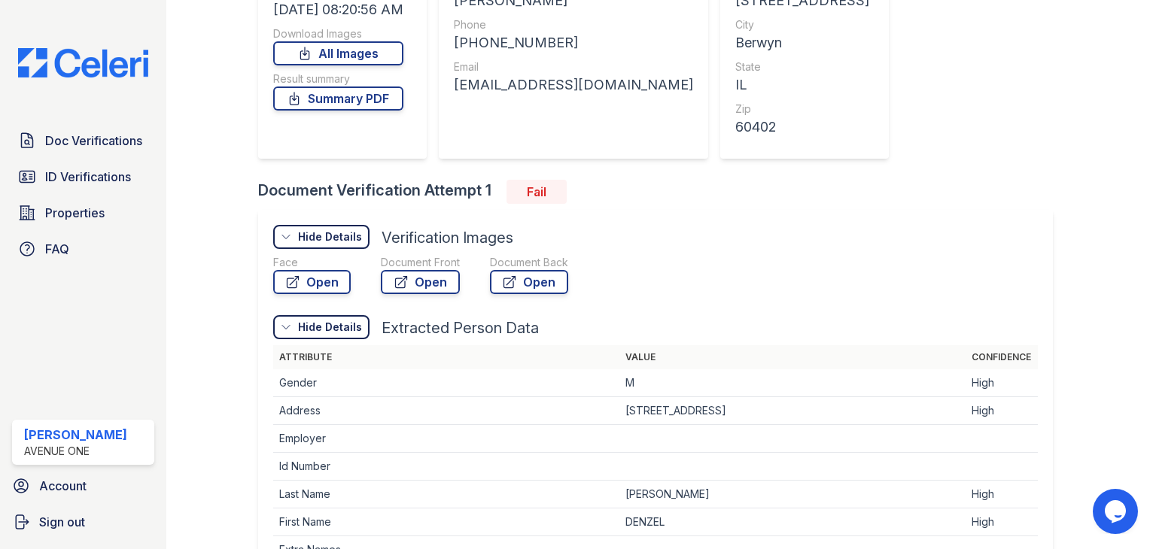
scroll to position [148, 0]
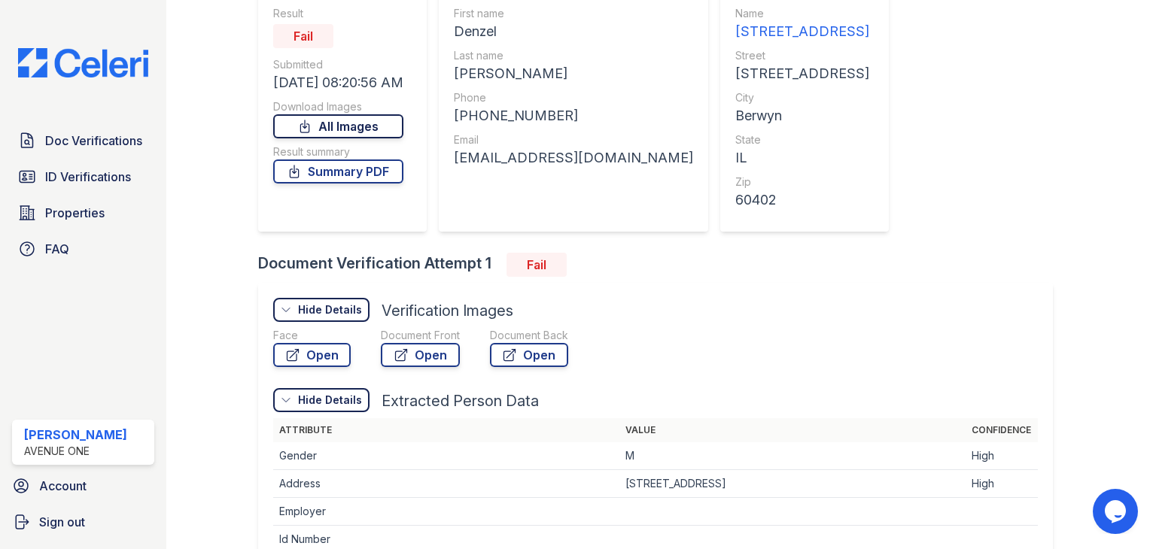
click at [312, 121] on icon at bounding box center [304, 126] width 15 height 15
click at [332, 172] on link "Summary PDF" at bounding box center [338, 172] width 130 height 24
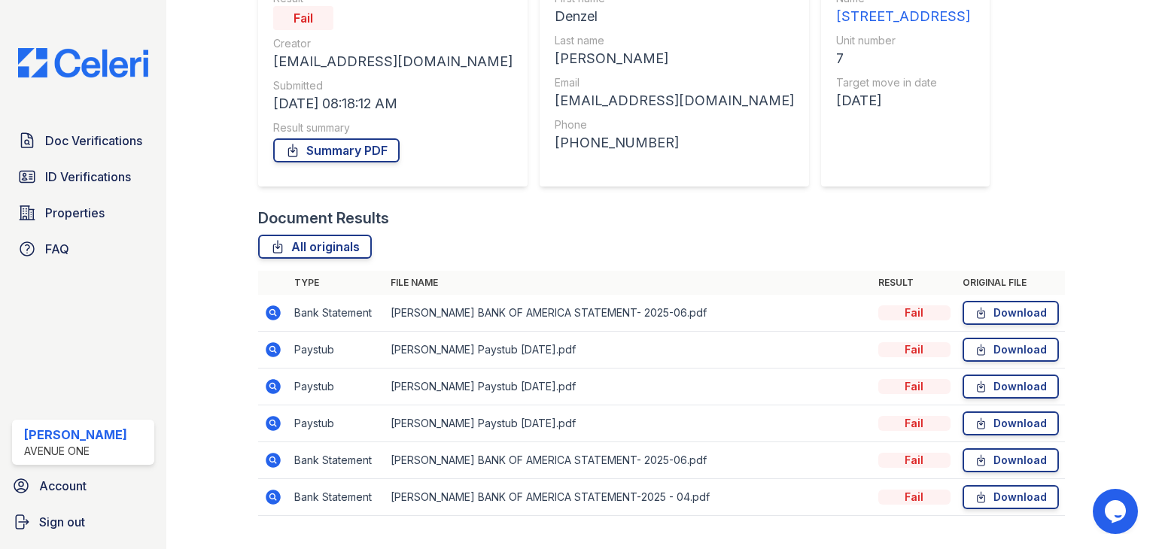
scroll to position [191, 0]
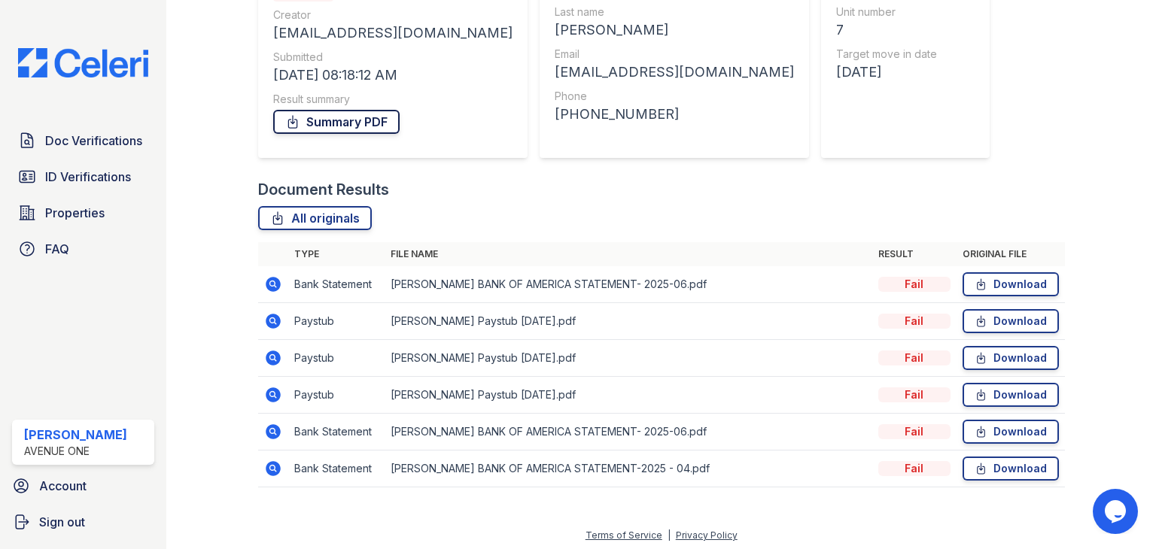
click at [347, 129] on link "Summary PDF" at bounding box center [336, 122] width 126 height 24
click at [991, 280] on link "Download" at bounding box center [1011, 284] width 96 height 24
click at [988, 315] on link "Download" at bounding box center [1011, 321] width 96 height 24
click at [979, 367] on link "Download" at bounding box center [1011, 358] width 96 height 24
click at [977, 394] on icon at bounding box center [981, 395] width 13 height 15
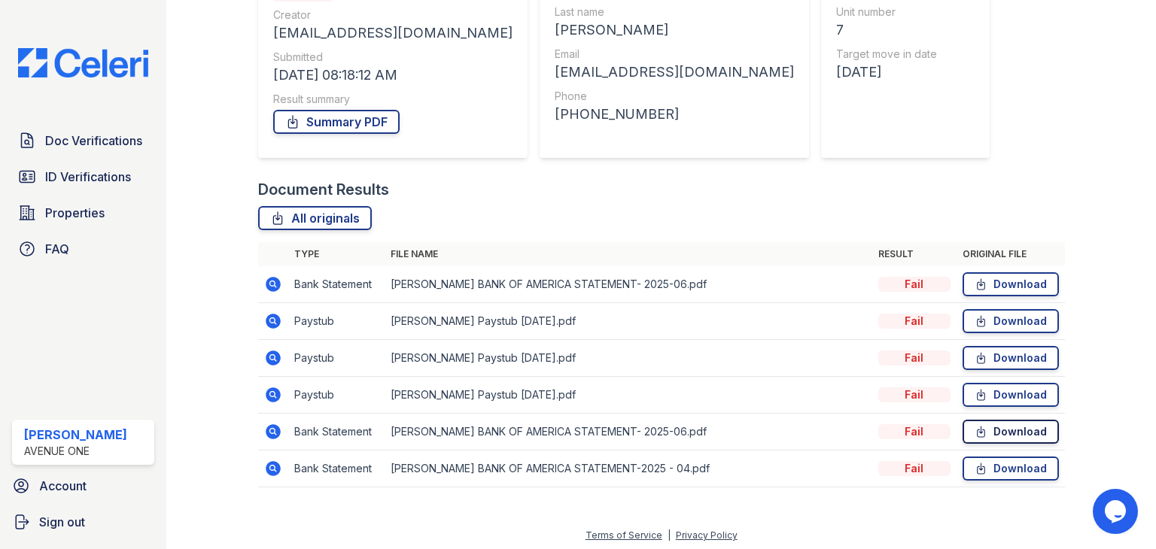
click at [977, 431] on icon at bounding box center [981, 432] width 8 height 11
click at [972, 479] on link "Download" at bounding box center [1011, 469] width 96 height 24
